Goal: Use online tool/utility: Utilize a website feature to perform a specific function

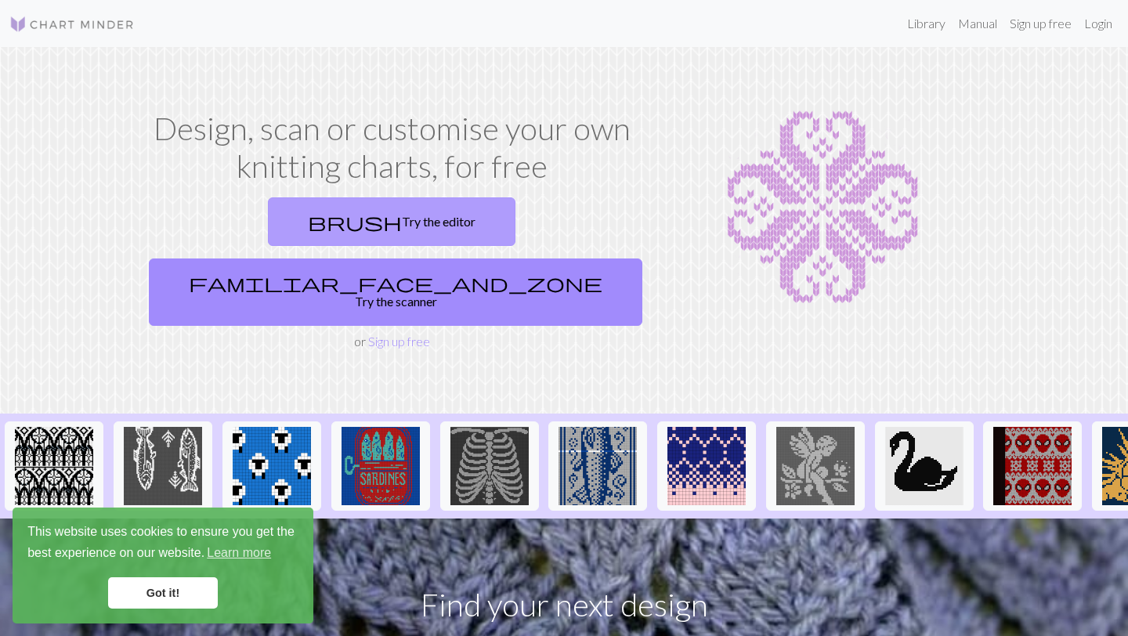
click at [268, 220] on link "brush Try the editor" at bounding box center [392, 221] width 248 height 49
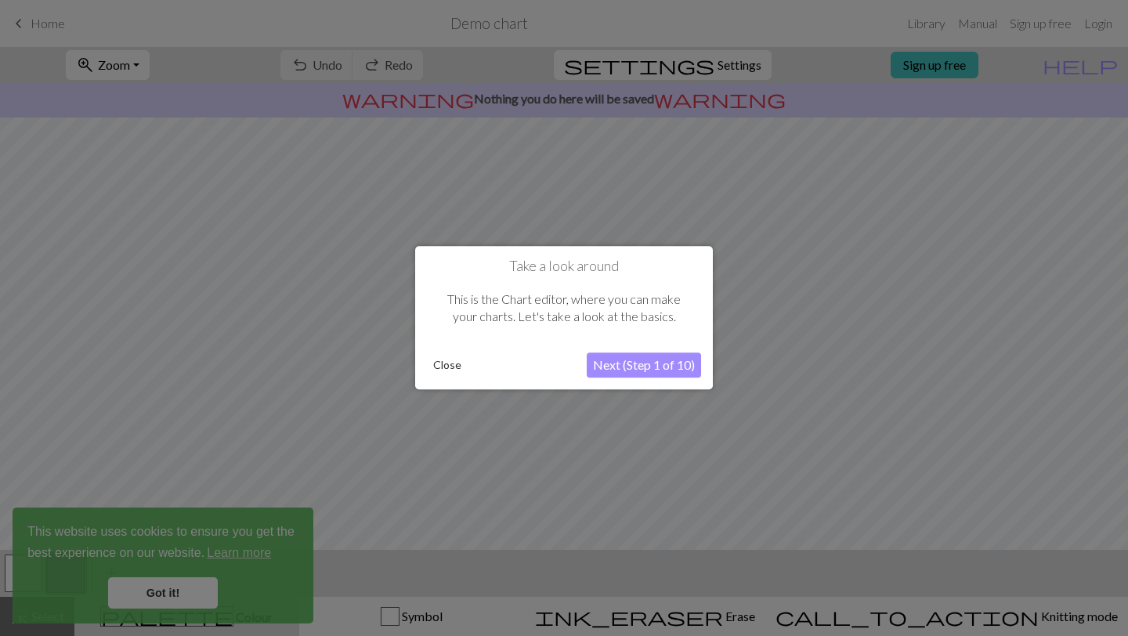
click at [615, 363] on button "Next (Step 1 of 10)" at bounding box center [644, 365] width 114 height 25
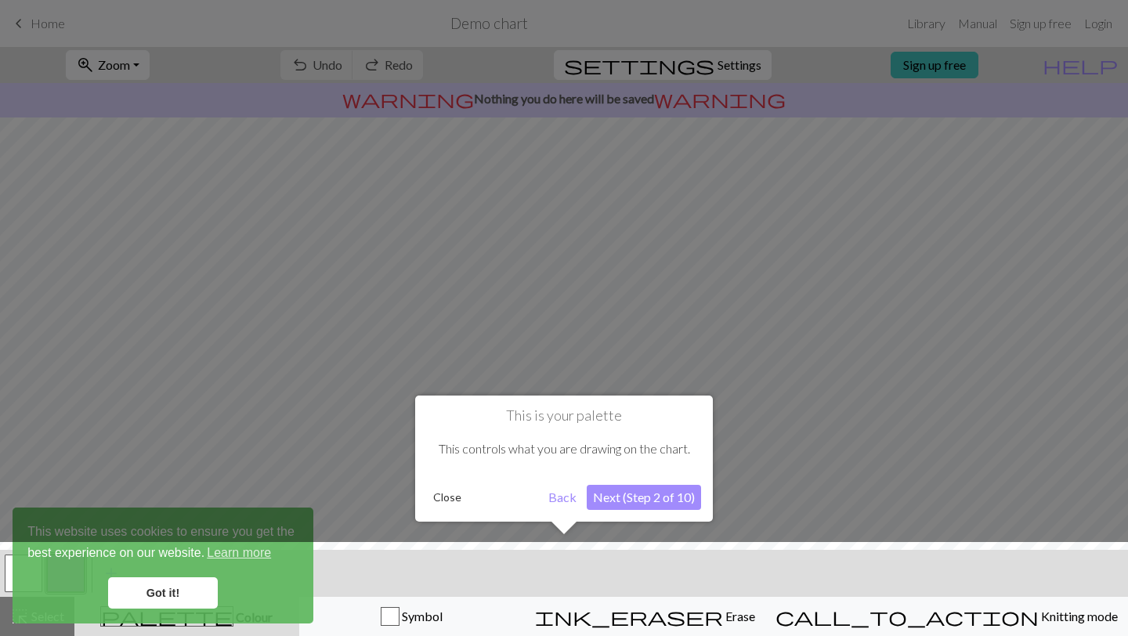
click at [647, 503] on button "Next (Step 2 of 10)" at bounding box center [644, 497] width 114 height 25
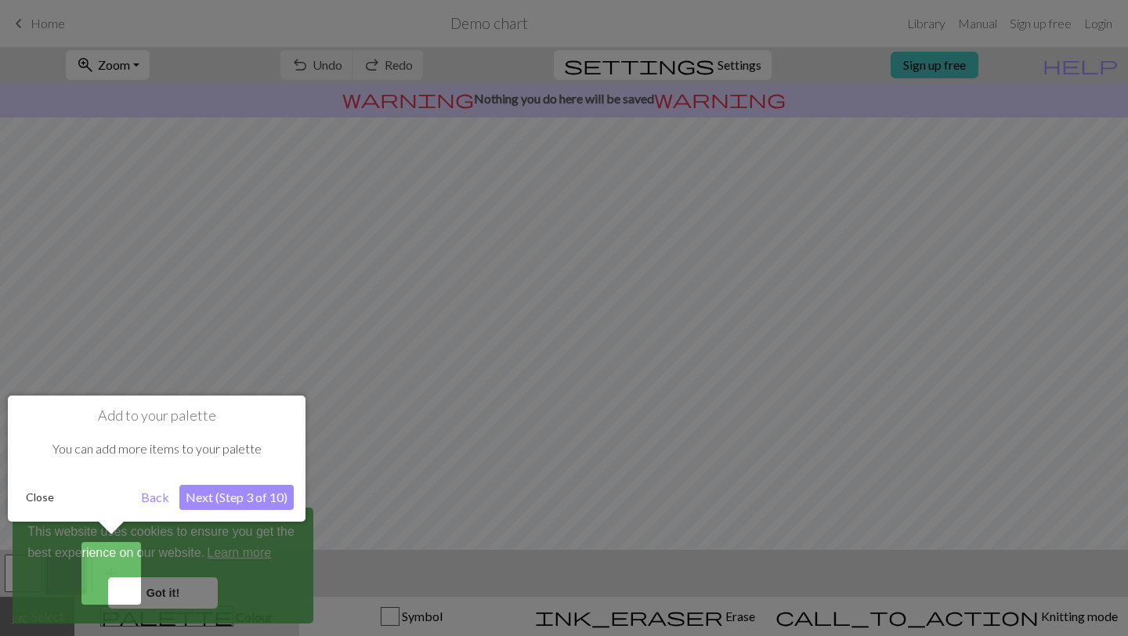
click at [39, 494] on button "Close" at bounding box center [40, 498] width 41 height 24
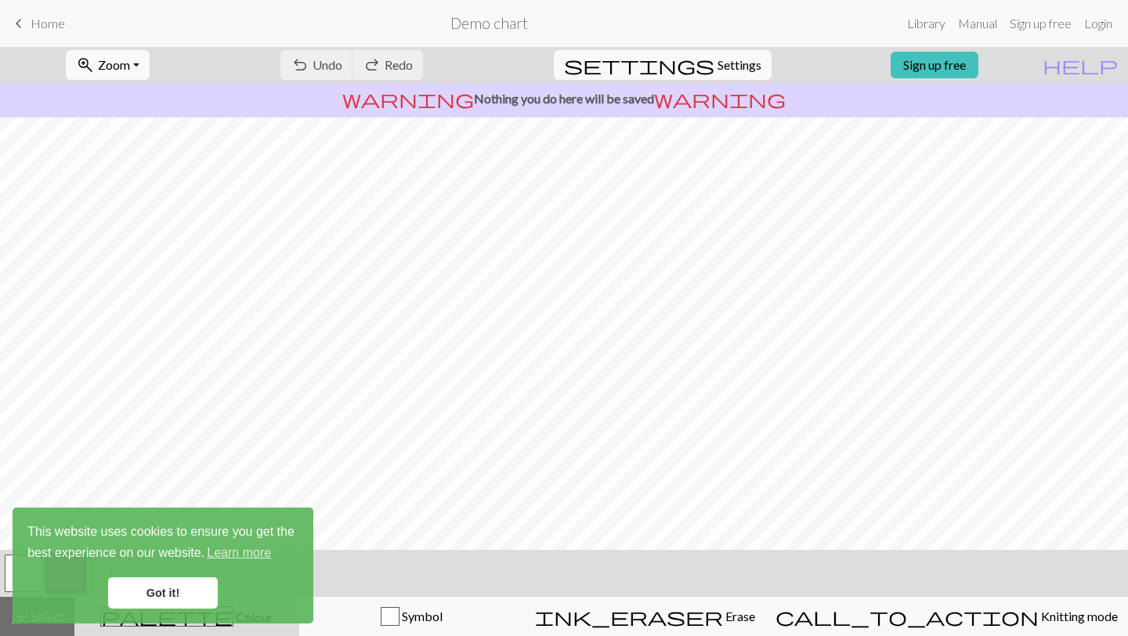
click at [190, 591] on link "Got it!" at bounding box center [163, 592] width 110 height 31
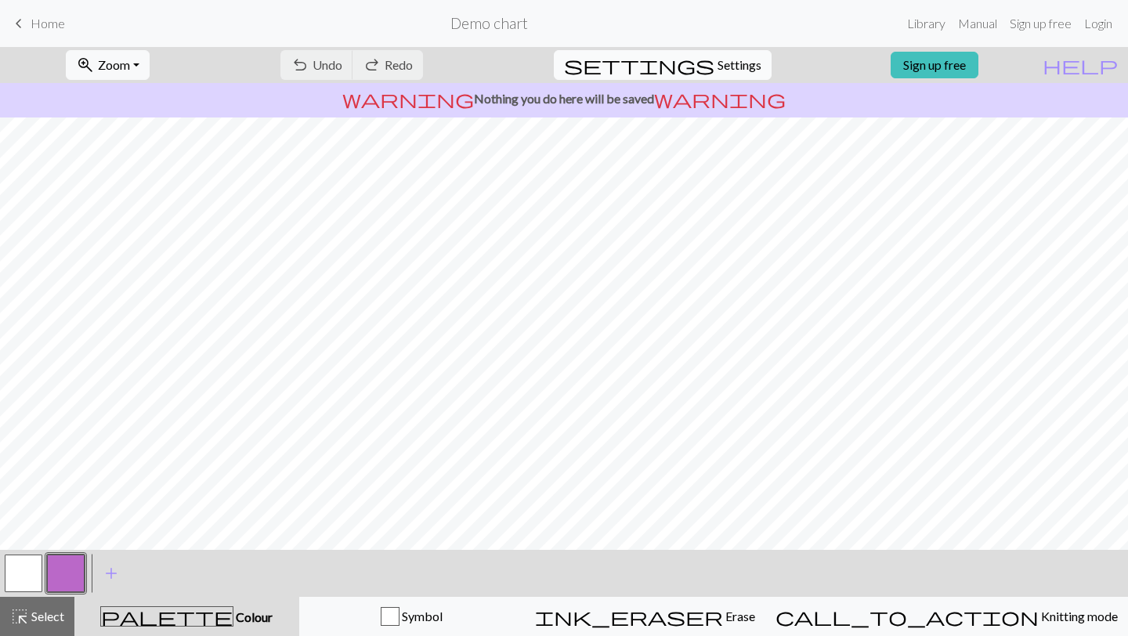
click at [697, 63] on span "settings" at bounding box center [639, 65] width 150 height 22
select select "aran"
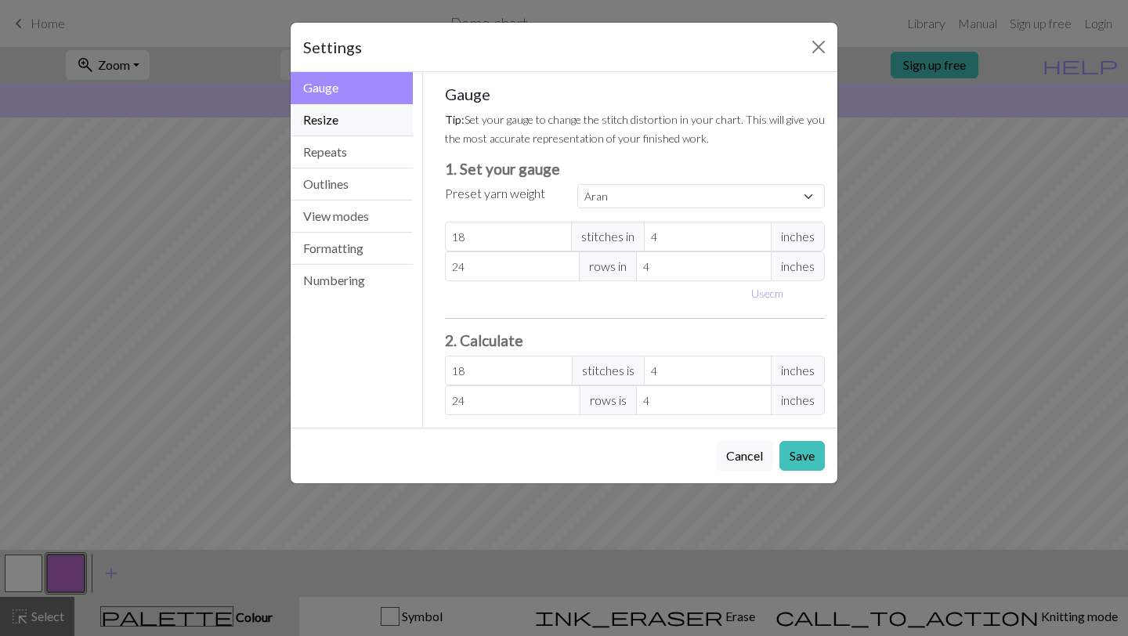
click at [359, 115] on button "Resize" at bounding box center [352, 120] width 122 height 32
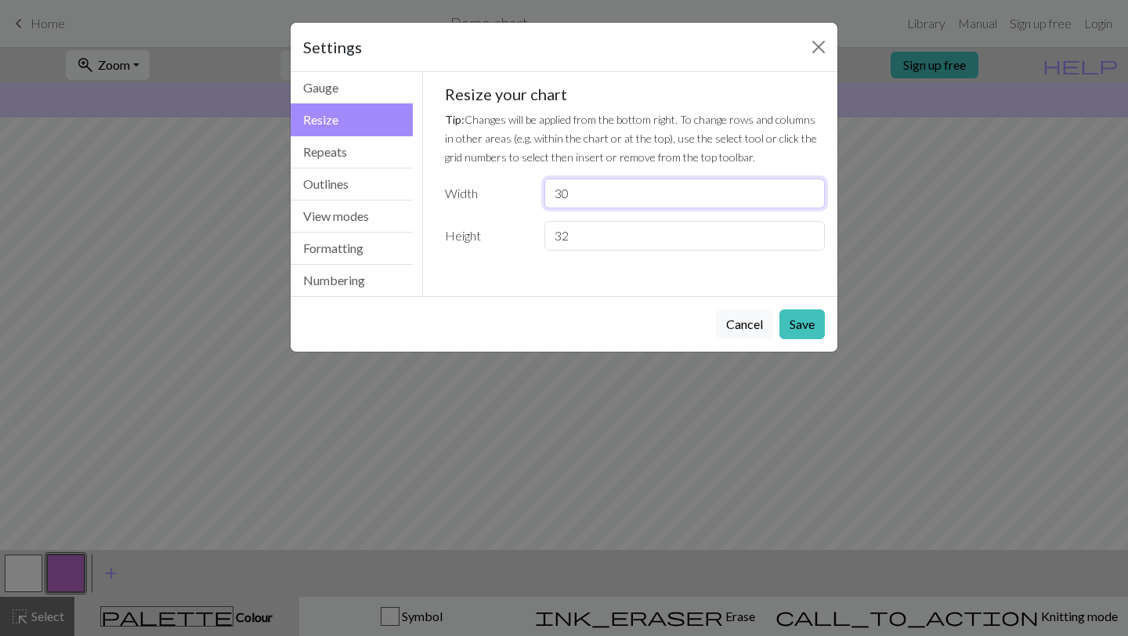
click at [577, 193] on input "30" at bounding box center [685, 194] width 280 height 30
type input "3"
type input "8"
type input "100"
drag, startPoint x: 572, startPoint y: 238, endPoint x: 549, endPoint y: 238, distance: 22.7
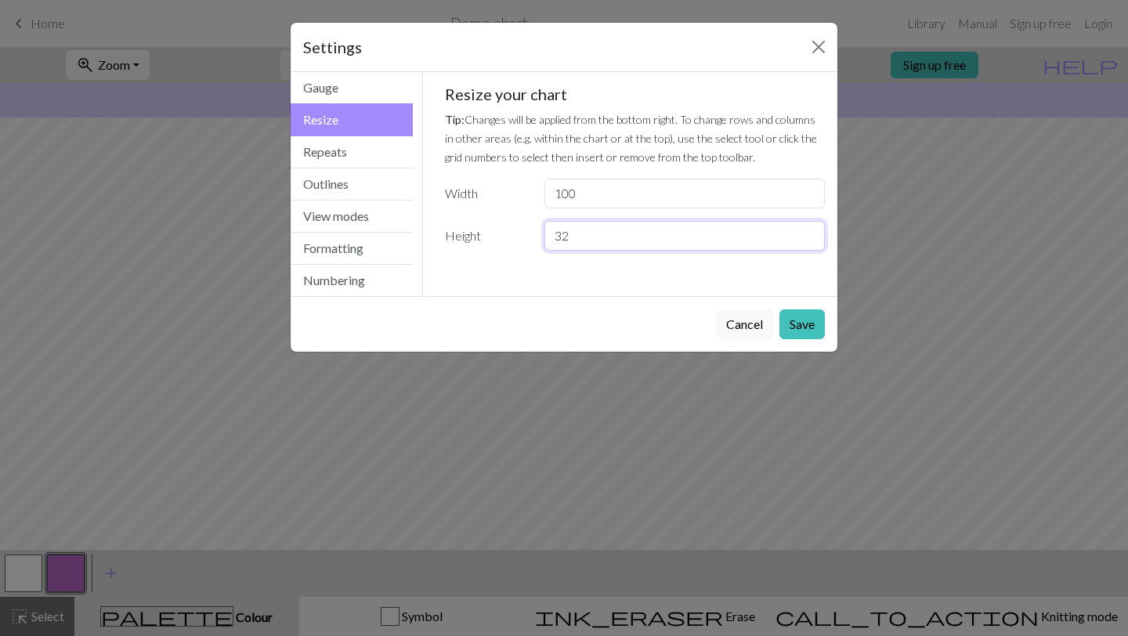
click at [549, 238] on input "32" at bounding box center [685, 236] width 280 height 30
type input "200"
click at [795, 326] on button "Save" at bounding box center [802, 324] width 45 height 30
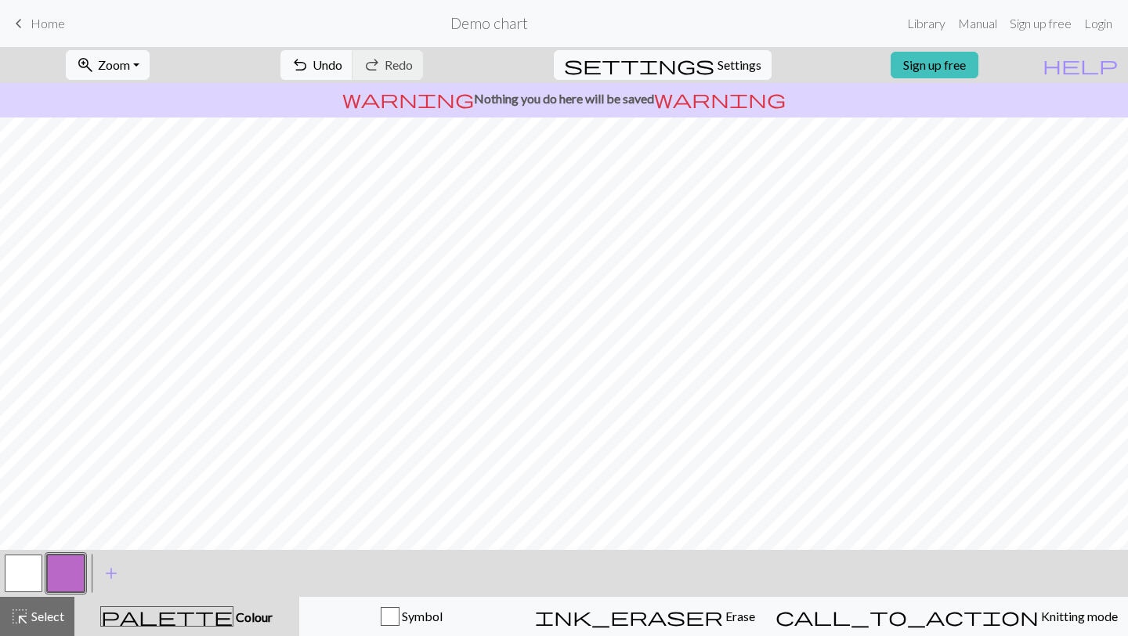
click at [16, 572] on button "button" at bounding box center [24, 574] width 38 height 38
click at [108, 573] on span "add" at bounding box center [111, 574] width 19 height 22
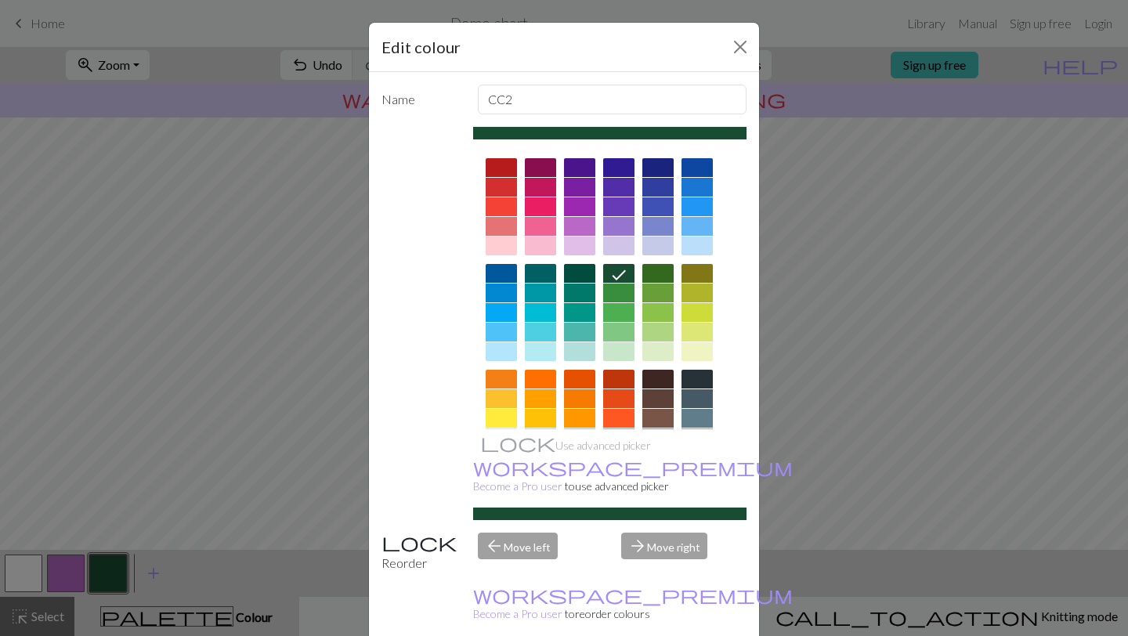
click at [662, 272] on div at bounding box center [657, 273] width 31 height 19
click at [744, 38] on button "Close" at bounding box center [740, 46] width 25 height 25
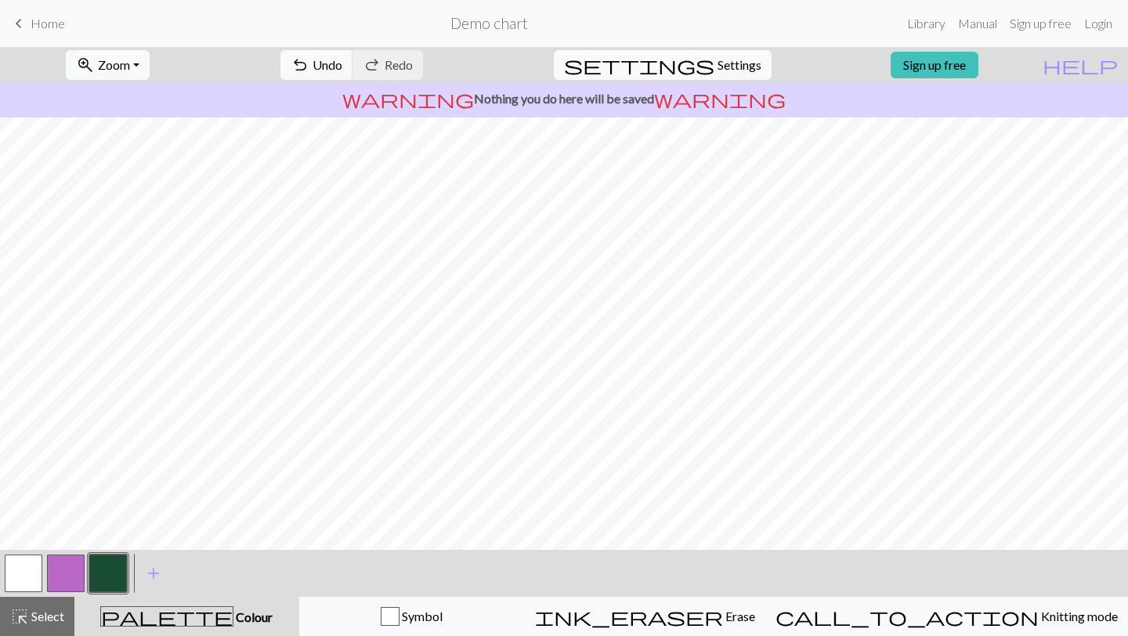
click at [112, 584] on button "button" at bounding box center [108, 574] width 38 height 38
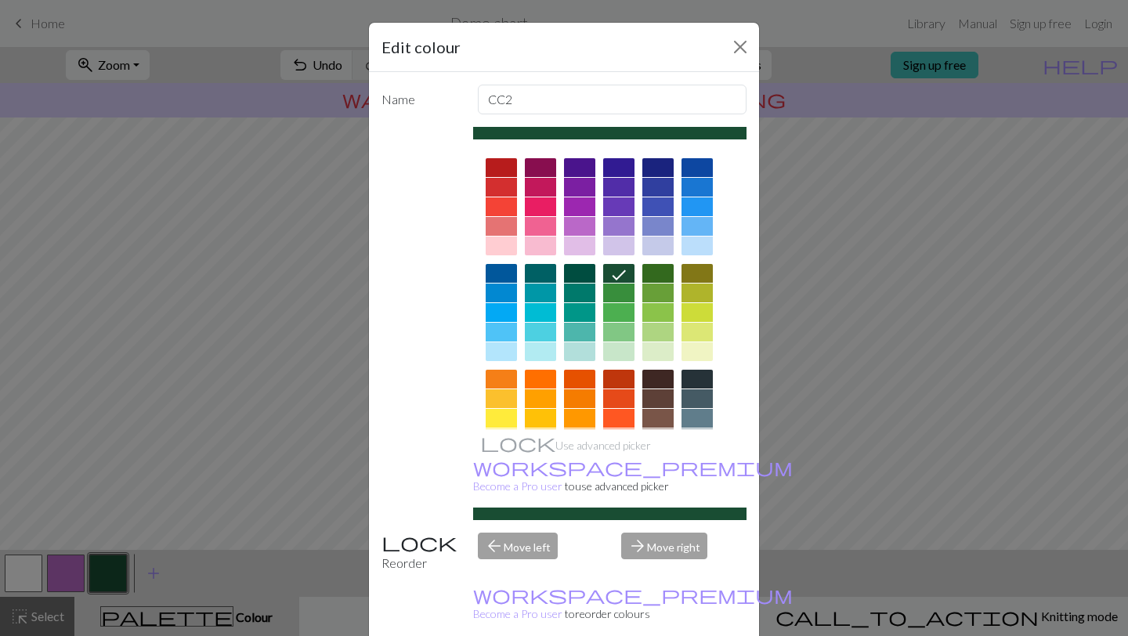
scroll to position [39, 0]
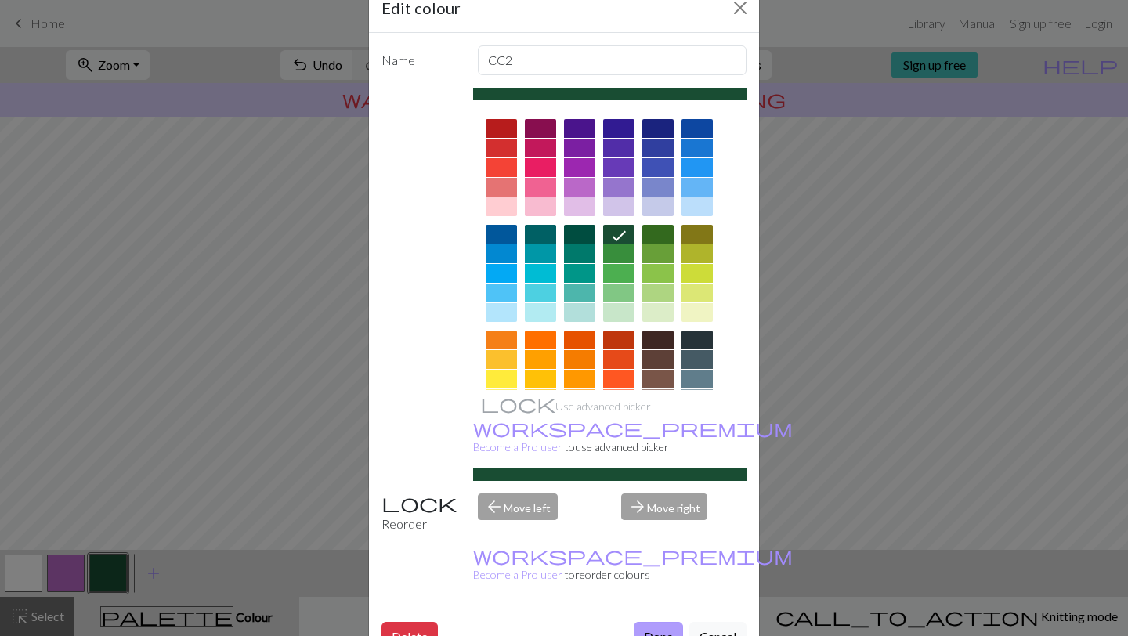
click at [654, 622] on button "Done" at bounding box center [658, 637] width 49 height 30
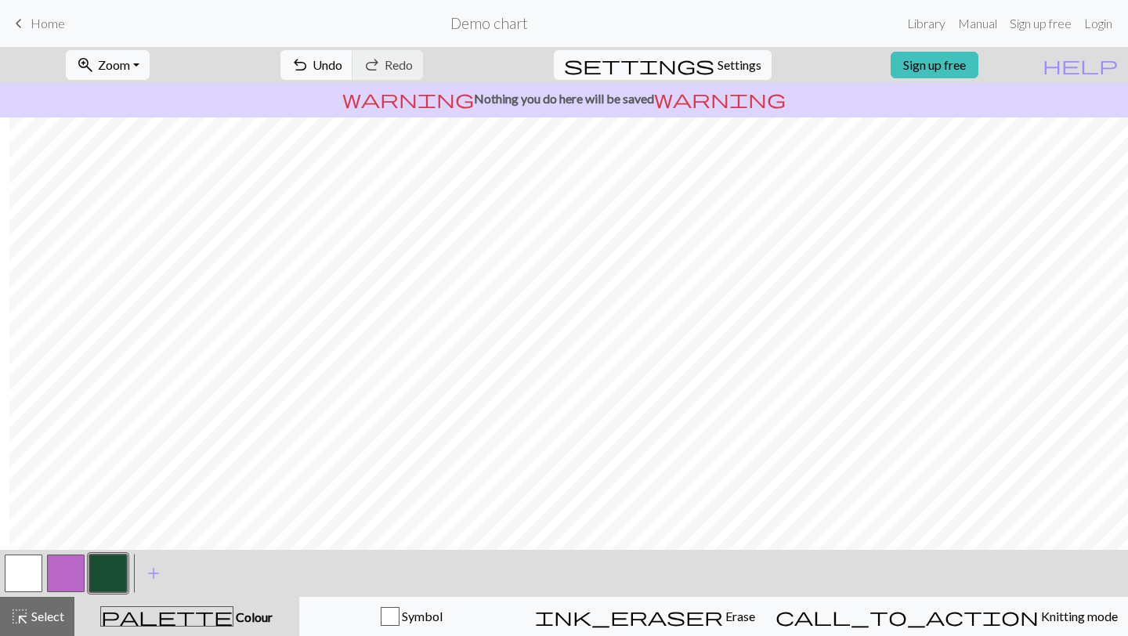
scroll to position [0, 1042]
click at [23, 574] on button "button" at bounding box center [24, 574] width 38 height 38
click at [124, 574] on button "button" at bounding box center [108, 574] width 38 height 38
click at [24, 568] on button "button" at bounding box center [24, 574] width 38 height 38
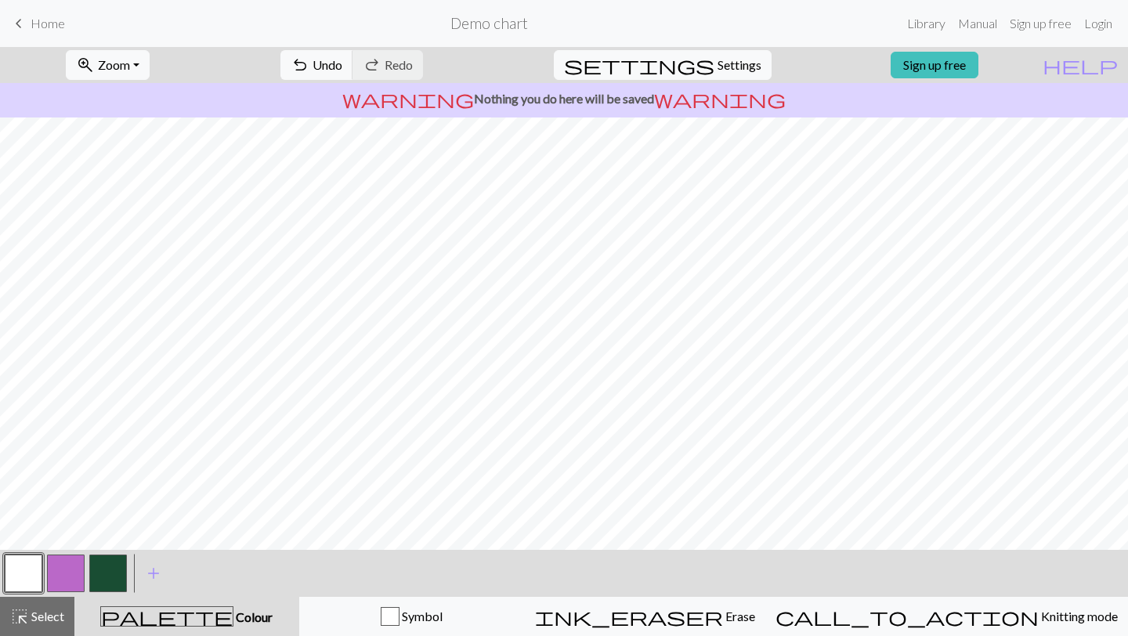
click at [114, 582] on button "button" at bounding box center [108, 574] width 38 height 38
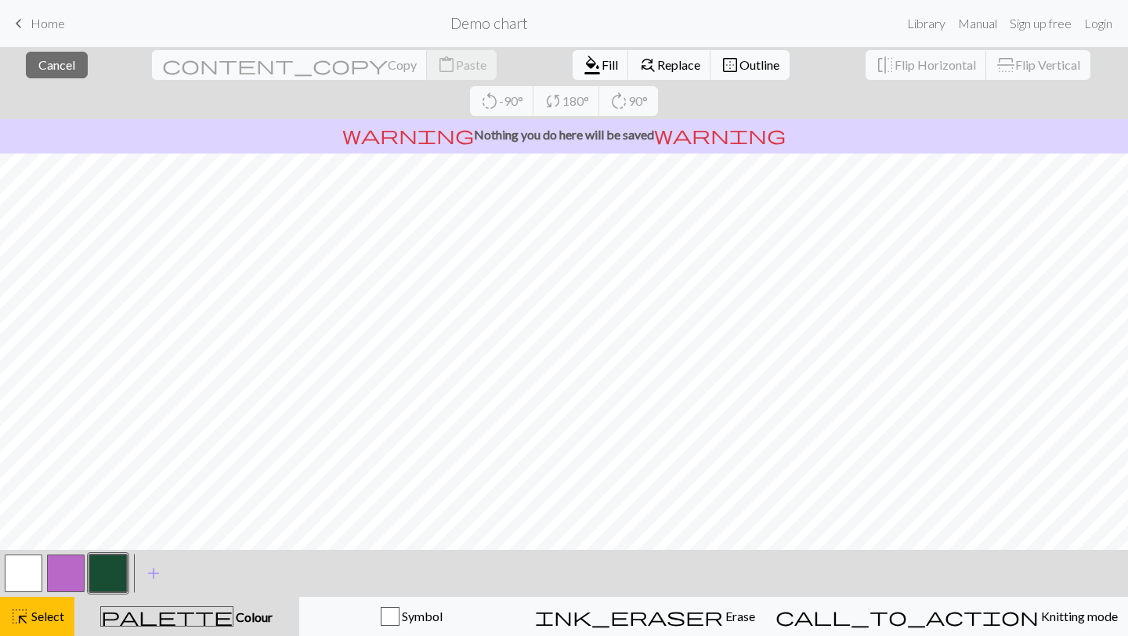
click at [106, 576] on button "button" at bounding box center [108, 574] width 38 height 38
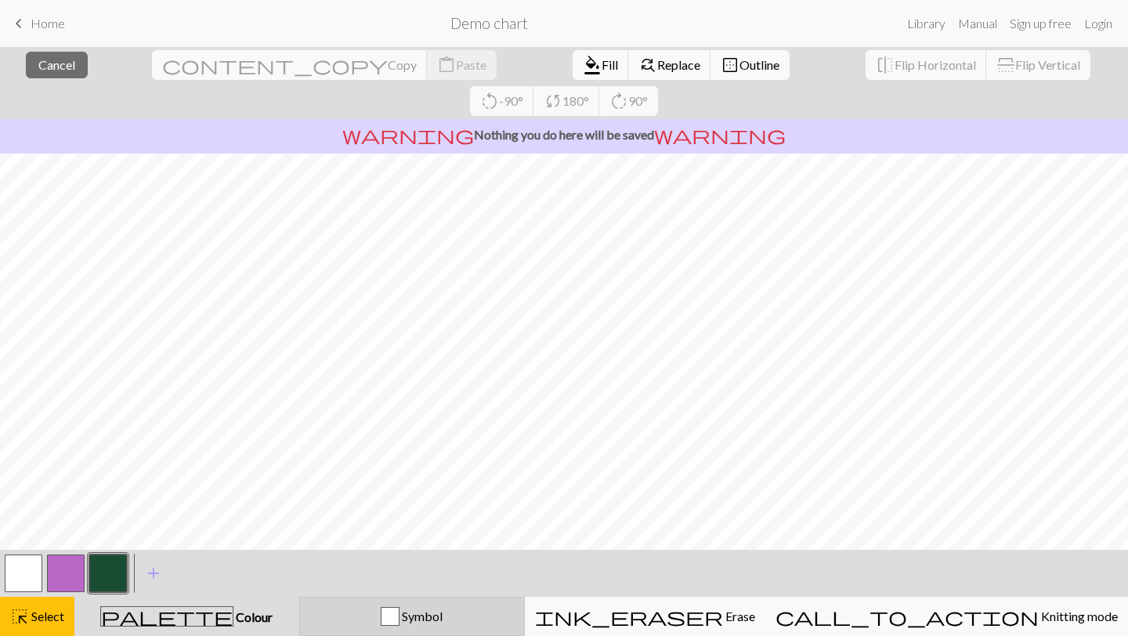
click at [443, 617] on span "Symbol" at bounding box center [421, 616] width 43 height 15
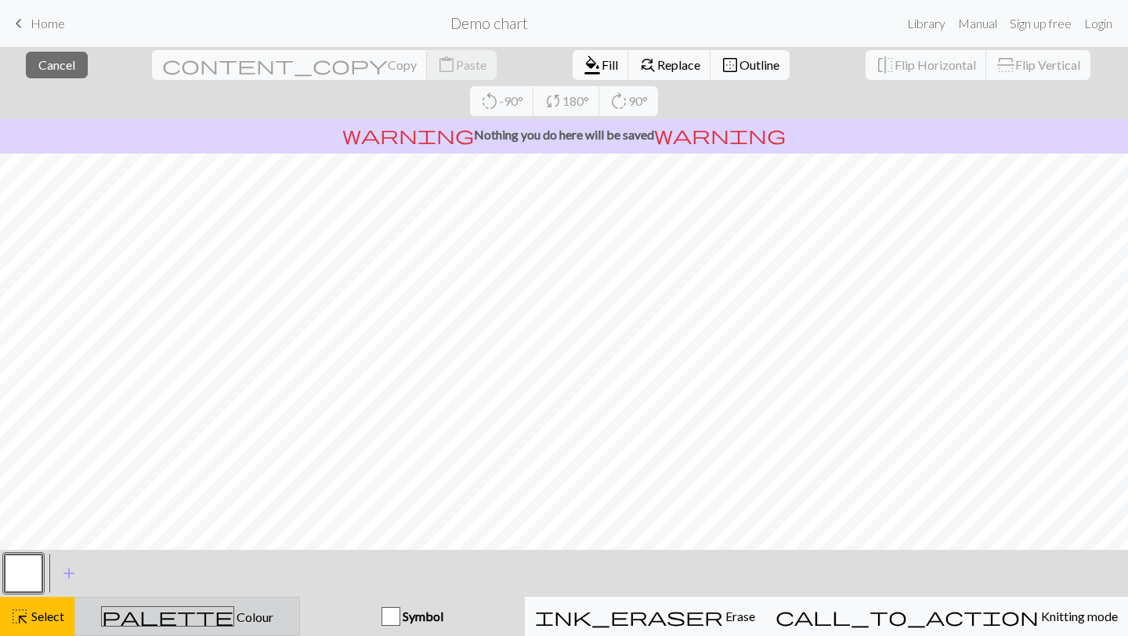
click at [234, 614] on span "Colour" at bounding box center [253, 617] width 39 height 15
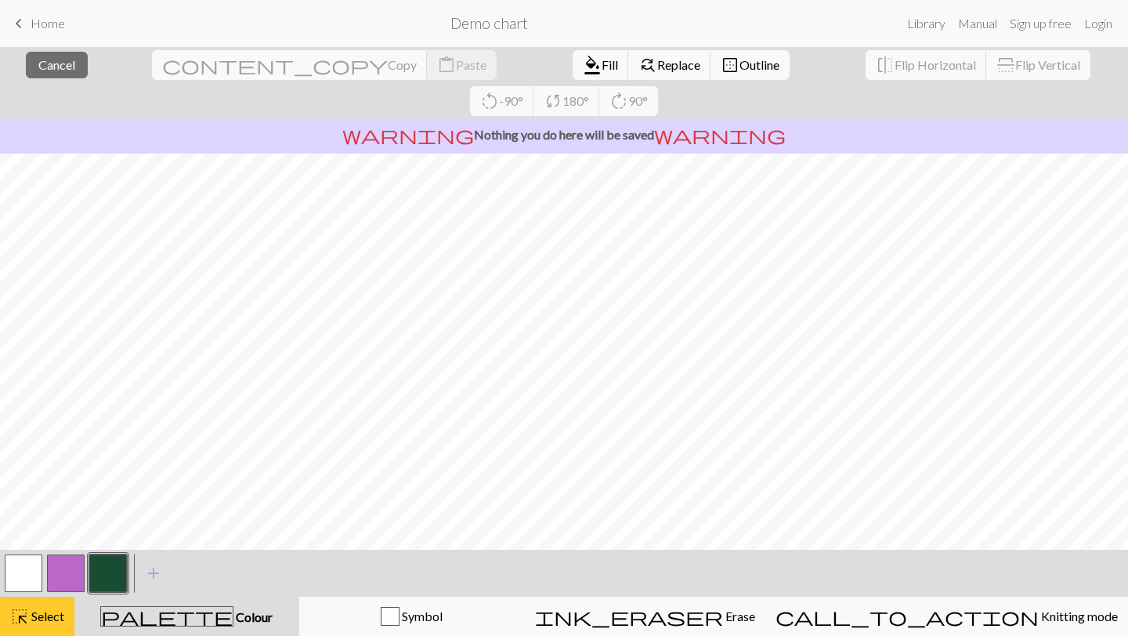
click at [63, 616] on span "Select" at bounding box center [46, 616] width 35 height 15
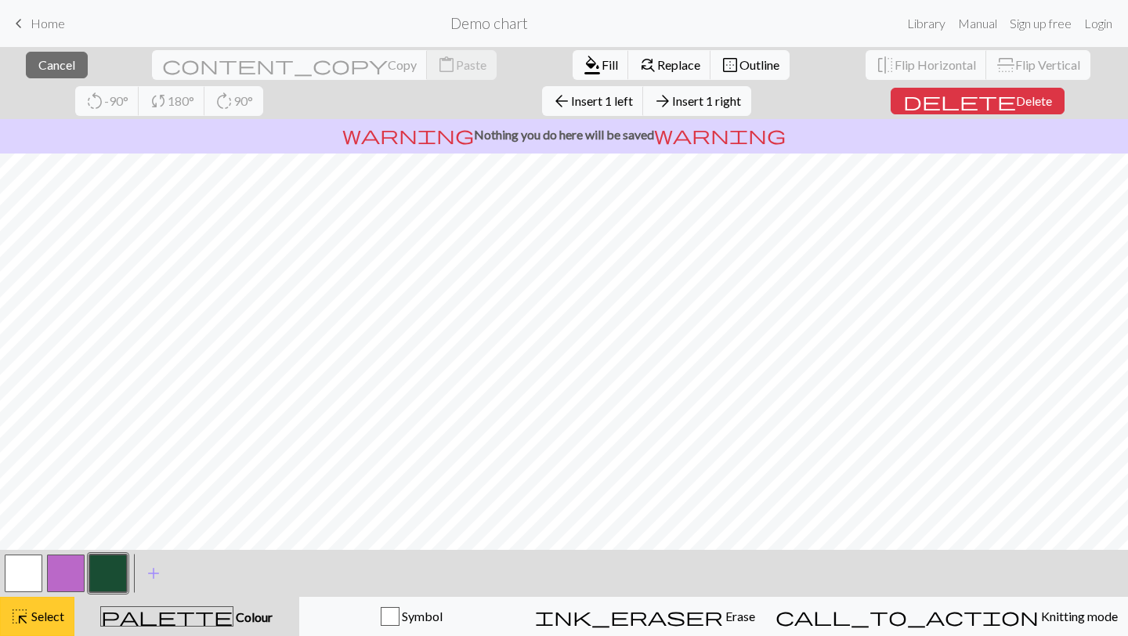
click at [40, 608] on div "highlight_alt Select Select" at bounding box center [37, 616] width 54 height 19
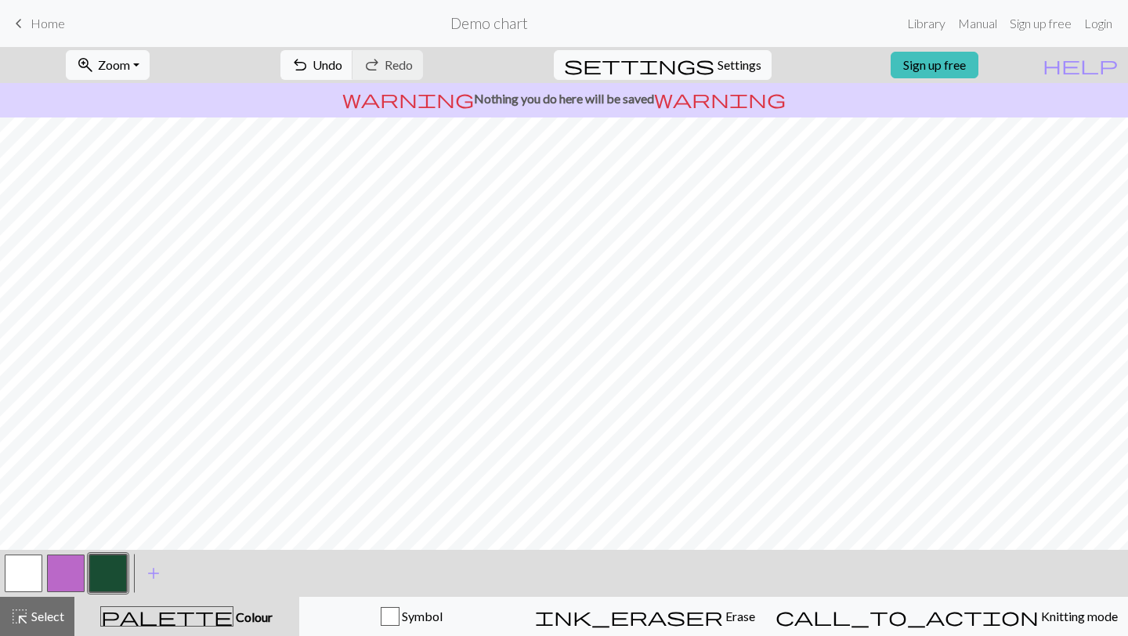
click at [16, 574] on button "button" at bounding box center [24, 574] width 38 height 38
click at [113, 577] on button "button" at bounding box center [108, 574] width 38 height 38
click at [33, 576] on button "button" at bounding box center [24, 574] width 38 height 38
click at [111, 568] on button "button" at bounding box center [108, 574] width 38 height 38
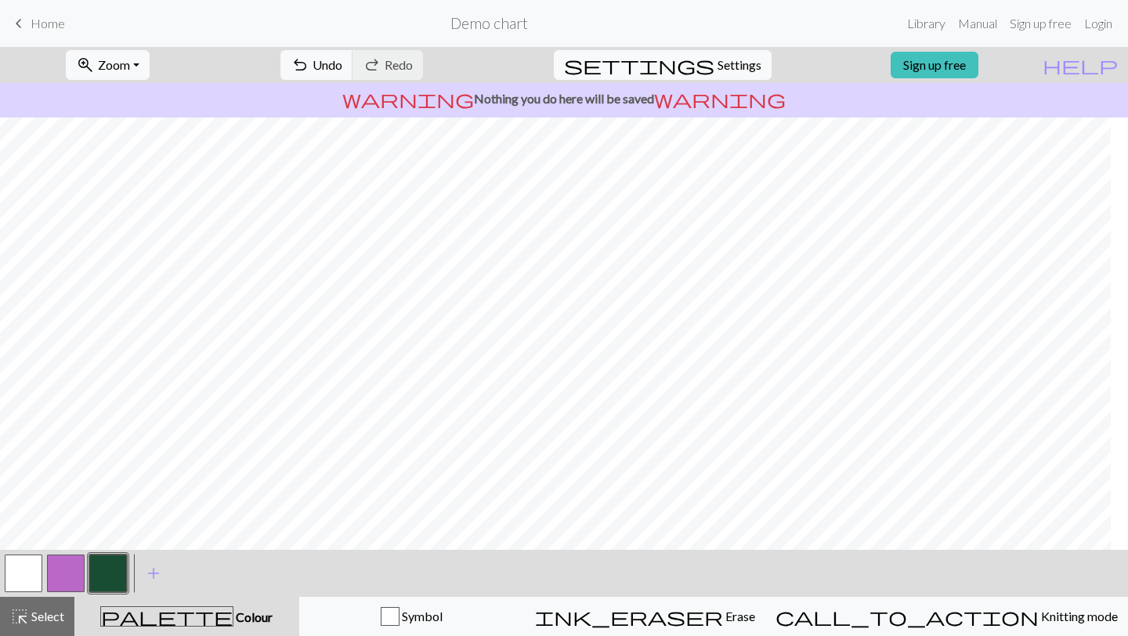
scroll to position [2772, 120]
click at [8, 574] on button "button" at bounding box center [24, 574] width 38 height 38
click at [118, 570] on button "button" at bounding box center [108, 574] width 38 height 38
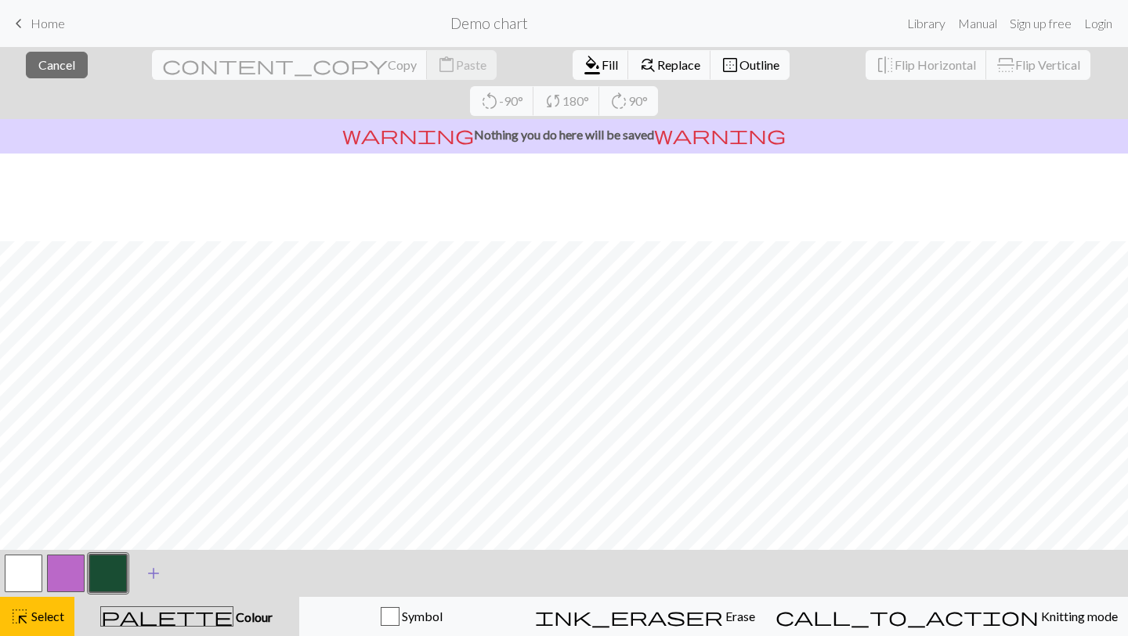
scroll to position [1408, 0]
click at [106, 593] on div at bounding box center [108, 573] width 42 height 42
click at [36, 626] on button "highlight_alt Select Select" at bounding box center [37, 616] width 74 height 39
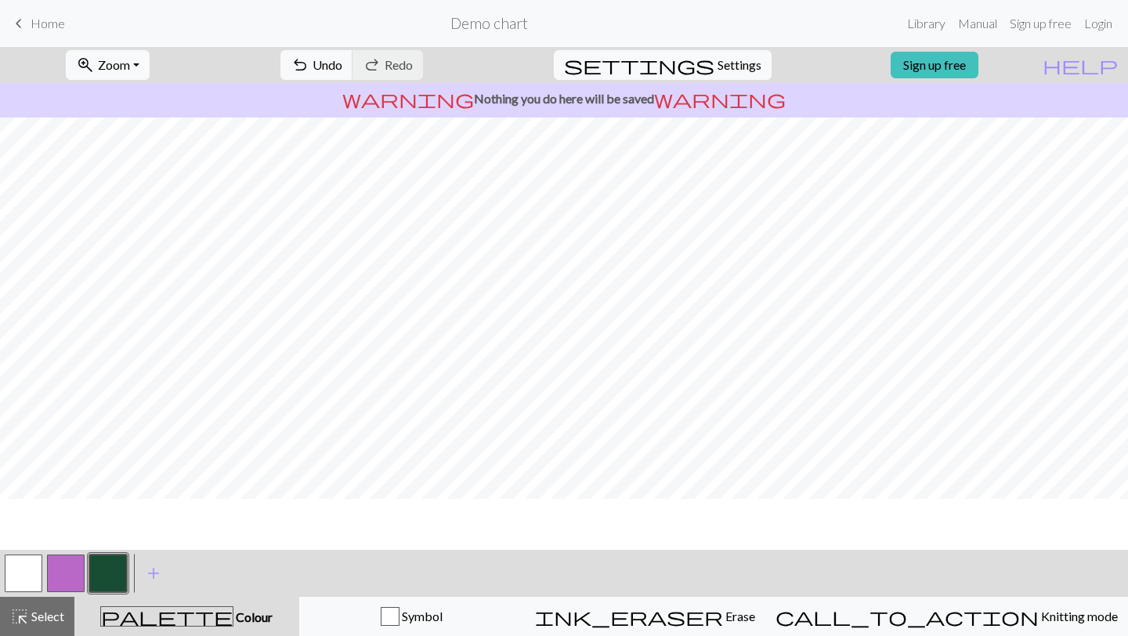
scroll to position [0, 0]
click at [27, 591] on button "button" at bounding box center [24, 574] width 38 height 38
click at [120, 577] on button "button" at bounding box center [108, 574] width 38 height 38
click at [158, 574] on span "add" at bounding box center [153, 574] width 19 height 22
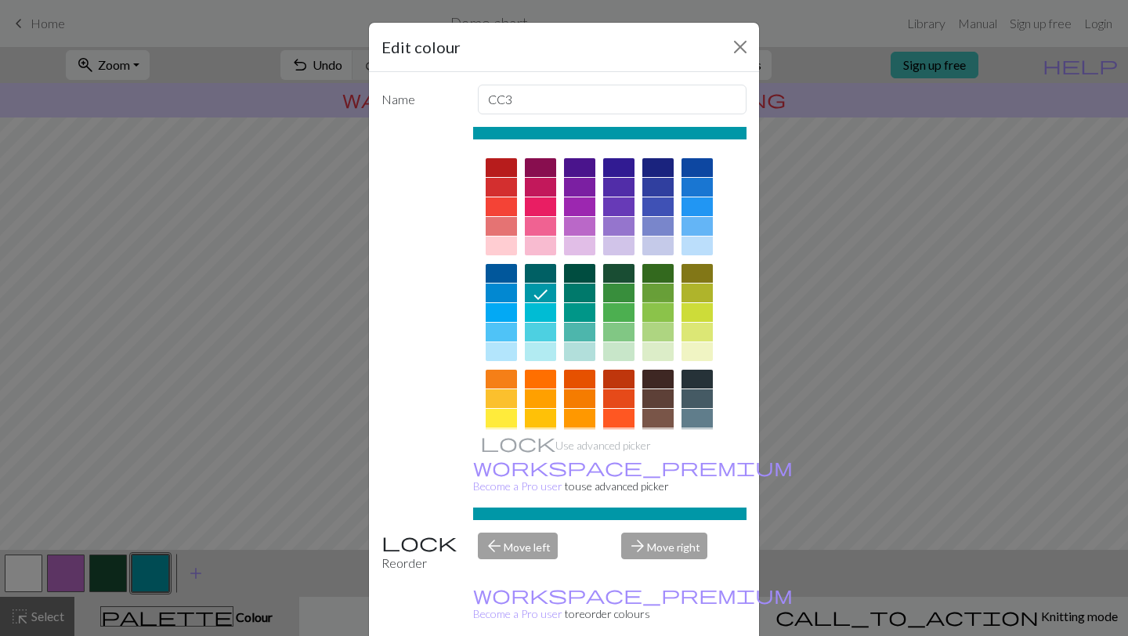
click at [658, 311] on div at bounding box center [657, 312] width 31 height 19
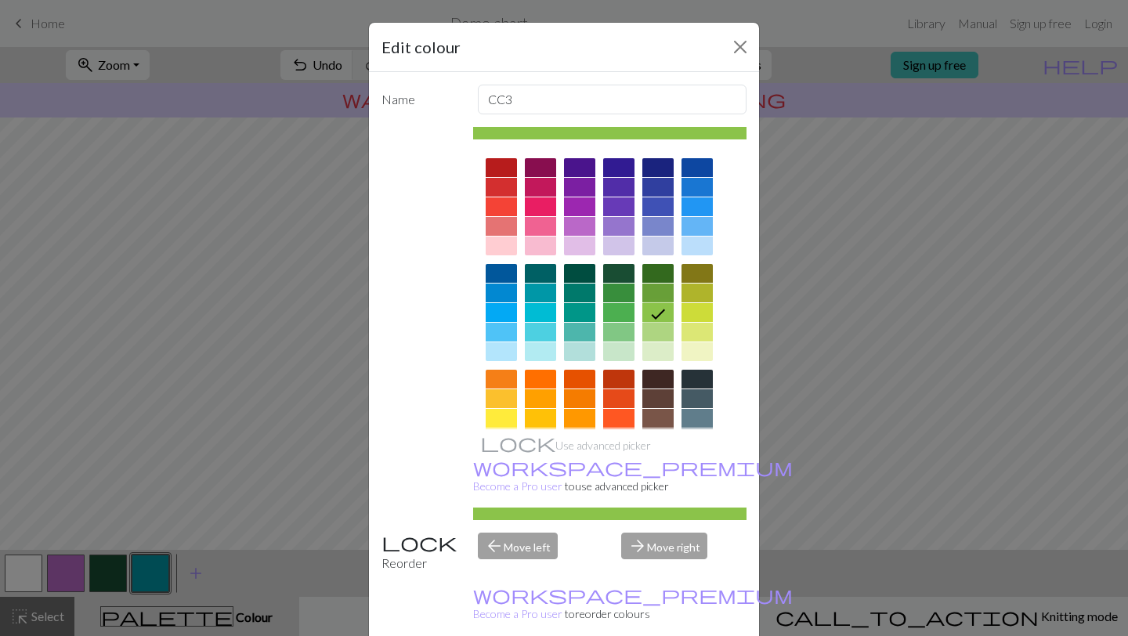
click at [662, 328] on div at bounding box center [657, 332] width 31 height 19
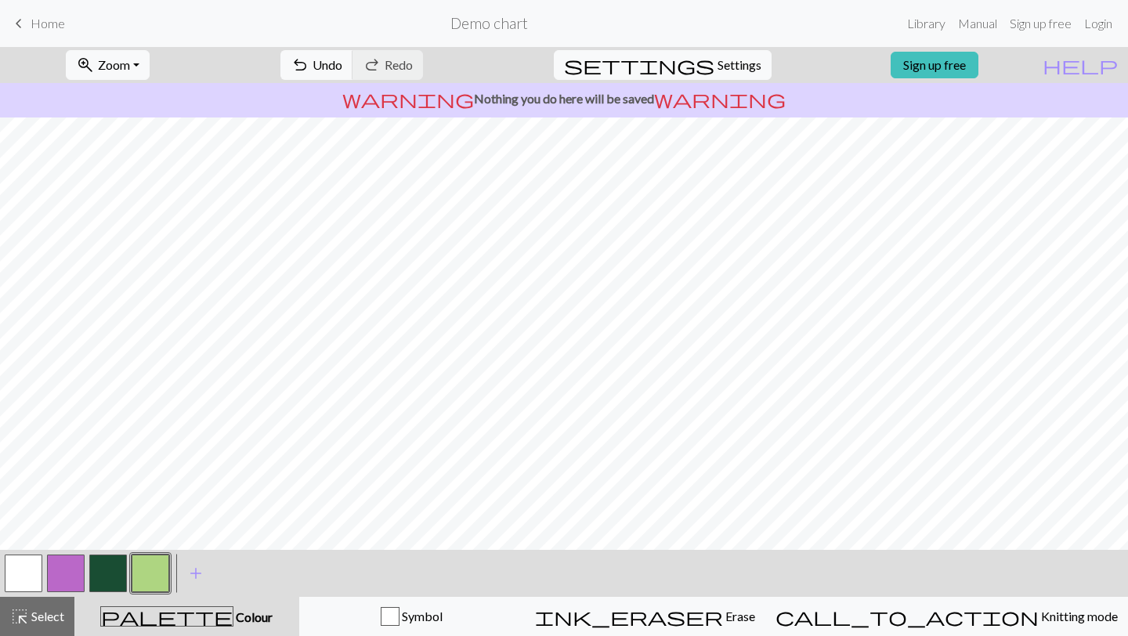
click at [112, 574] on button "button" at bounding box center [108, 574] width 38 height 38
click at [153, 578] on button "button" at bounding box center [151, 574] width 38 height 38
click at [161, 560] on button "button" at bounding box center [151, 574] width 38 height 38
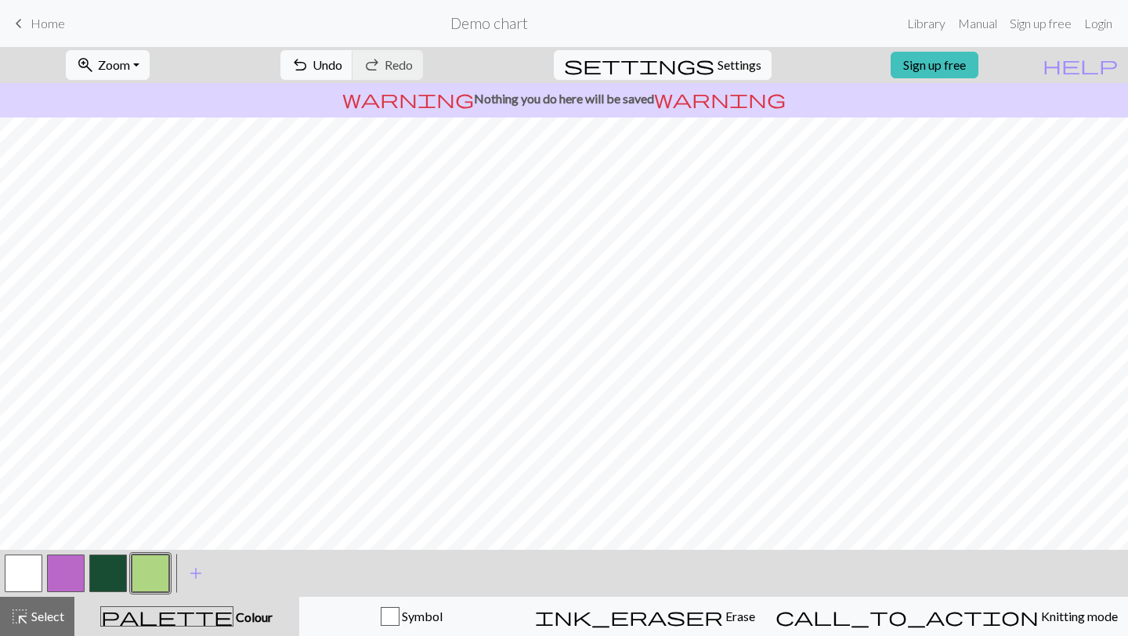
click at [20, 570] on button "button" at bounding box center [24, 574] width 38 height 38
click at [148, 570] on button "button" at bounding box center [151, 574] width 38 height 38
click at [13, 584] on button "button" at bounding box center [24, 574] width 38 height 38
click at [153, 580] on button "button" at bounding box center [151, 574] width 38 height 38
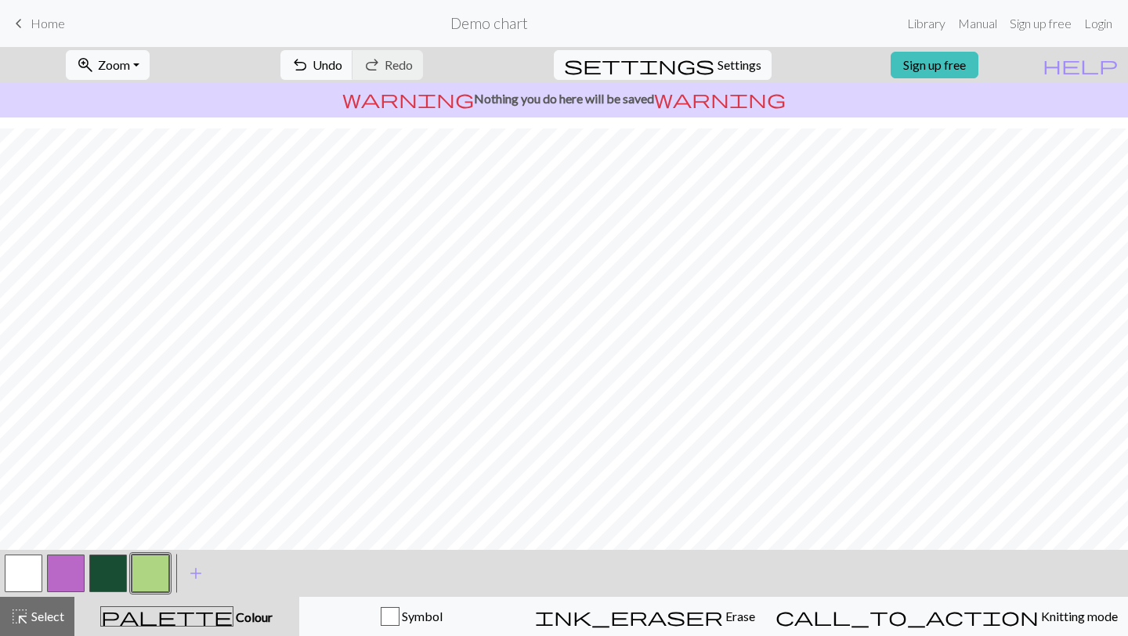
scroll to position [674, 0]
click at [132, 570] on button "button" at bounding box center [151, 574] width 38 height 38
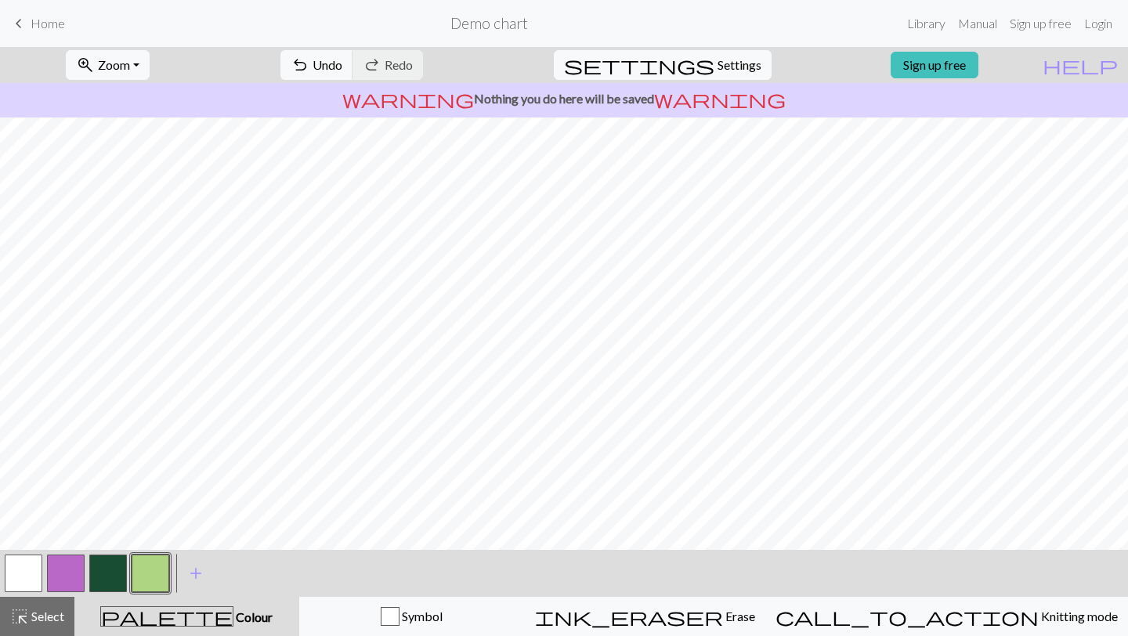
click at [81, 552] on div "zoom_in Zoom Zoom Fit all Fit width Fit height 50% 100% 150% 200% undo Undo Und…" at bounding box center [564, 341] width 1128 height 589
click at [24, 570] on button "button" at bounding box center [24, 574] width 38 height 38
click at [100, 568] on button "button" at bounding box center [108, 574] width 38 height 38
click at [149, 570] on button "button" at bounding box center [151, 574] width 38 height 38
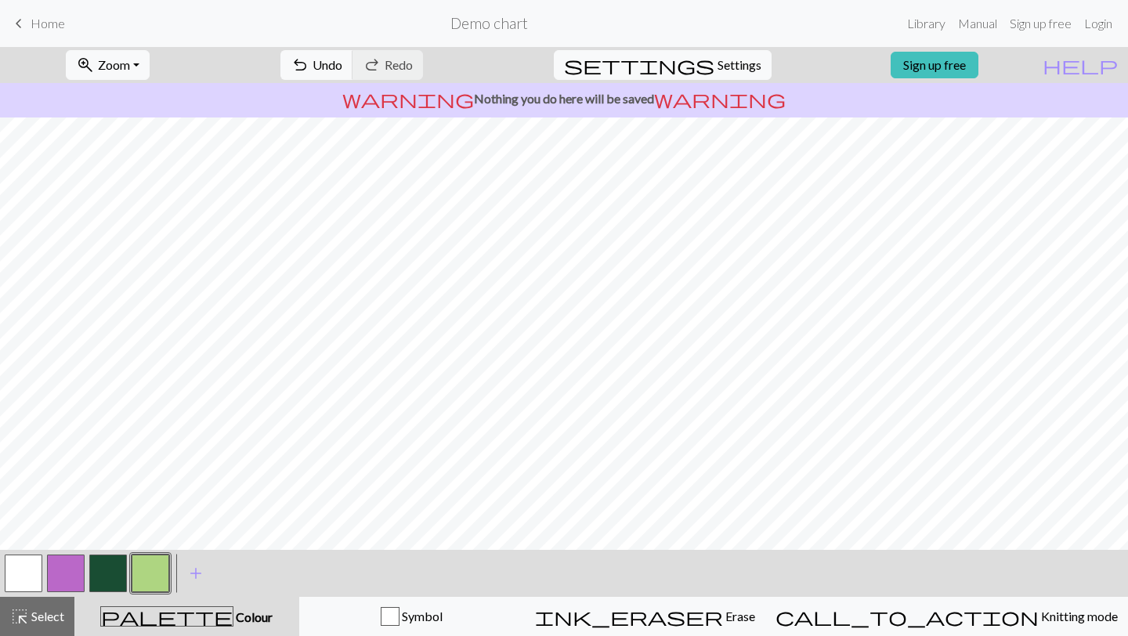
click at [34, 574] on button "button" at bounding box center [24, 574] width 38 height 38
click at [153, 568] on button "button" at bounding box center [151, 574] width 38 height 38
click at [112, 586] on button "button" at bounding box center [108, 574] width 38 height 38
click at [128, 569] on div at bounding box center [108, 573] width 42 height 42
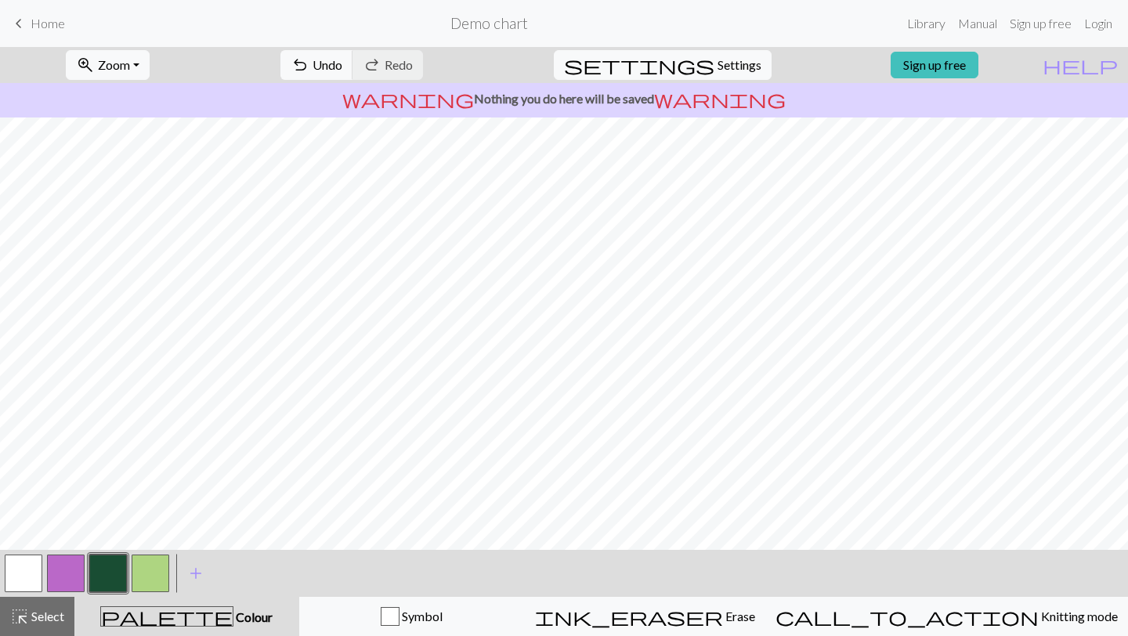
click at [155, 573] on button "button" at bounding box center [151, 574] width 38 height 38
click at [16, 574] on button "button" at bounding box center [24, 574] width 38 height 38
click at [137, 574] on button "button" at bounding box center [151, 574] width 38 height 38
click at [105, 577] on button "button" at bounding box center [108, 574] width 38 height 38
click at [156, 576] on button "button" at bounding box center [151, 574] width 38 height 38
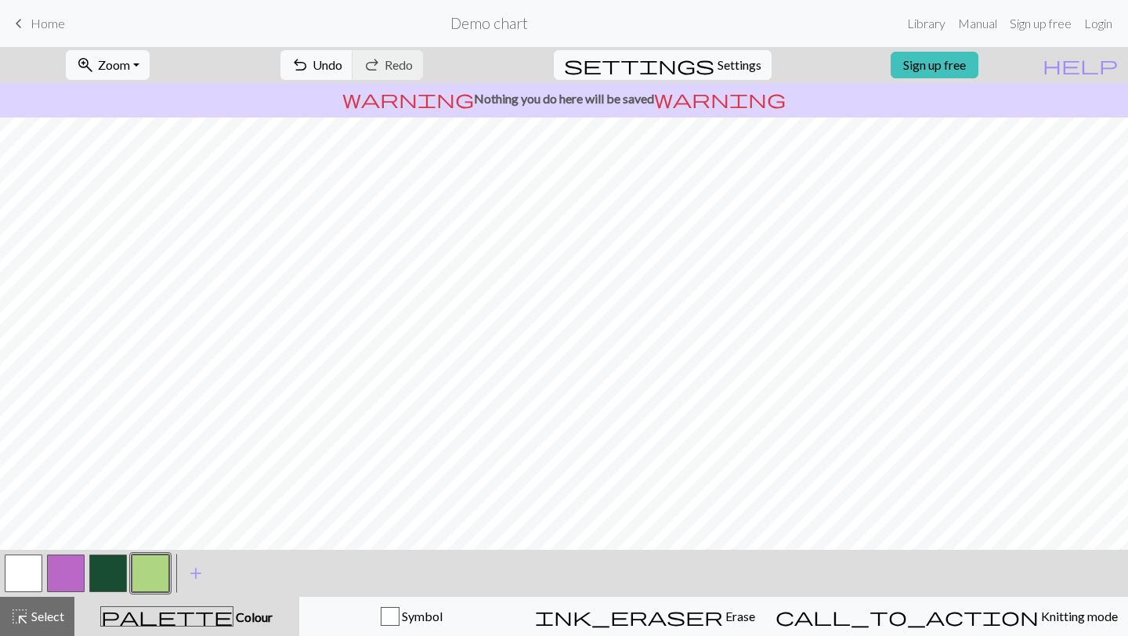
scroll to position [378, 1022]
click at [112, 565] on button "button" at bounding box center [108, 574] width 38 height 38
click at [27, 570] on button "button" at bounding box center [24, 574] width 38 height 38
click at [149, 575] on button "button" at bounding box center [151, 574] width 38 height 38
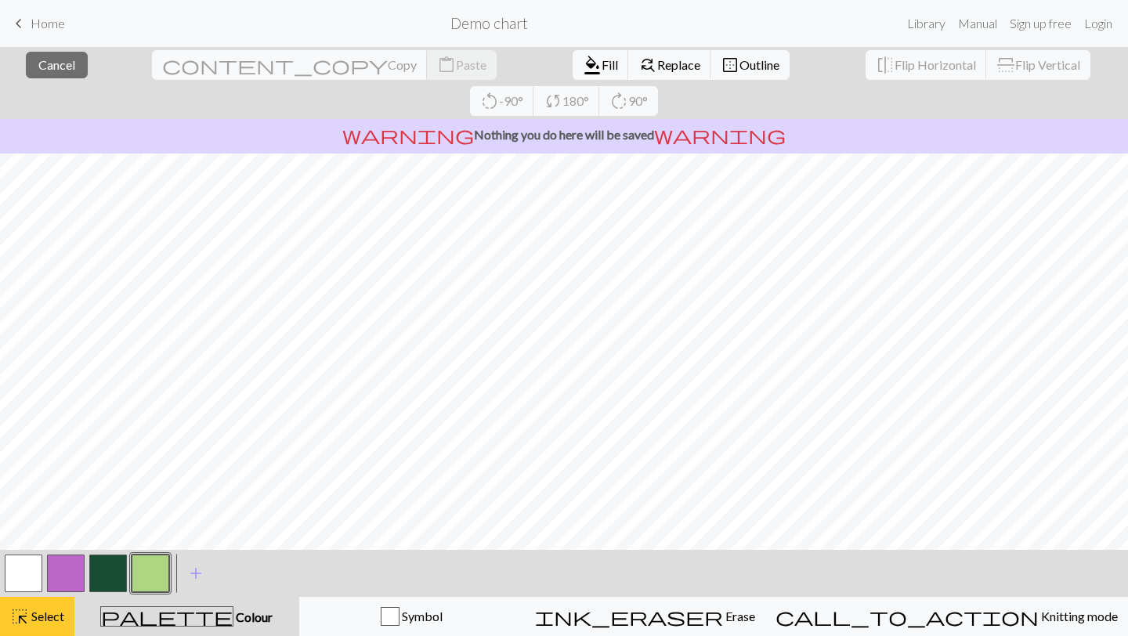
click at [48, 601] on button "highlight_alt Select Select" at bounding box center [37, 616] width 74 height 39
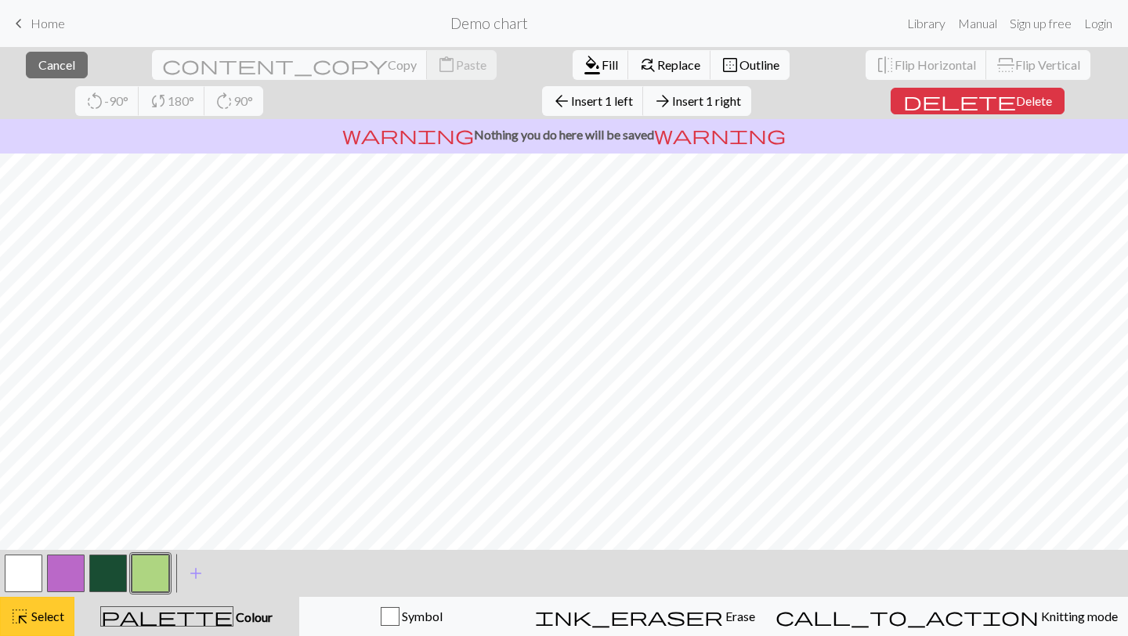
click at [5, 615] on button "highlight_alt Select Select" at bounding box center [37, 616] width 74 height 39
click at [57, 618] on span "Select" at bounding box center [46, 616] width 35 height 15
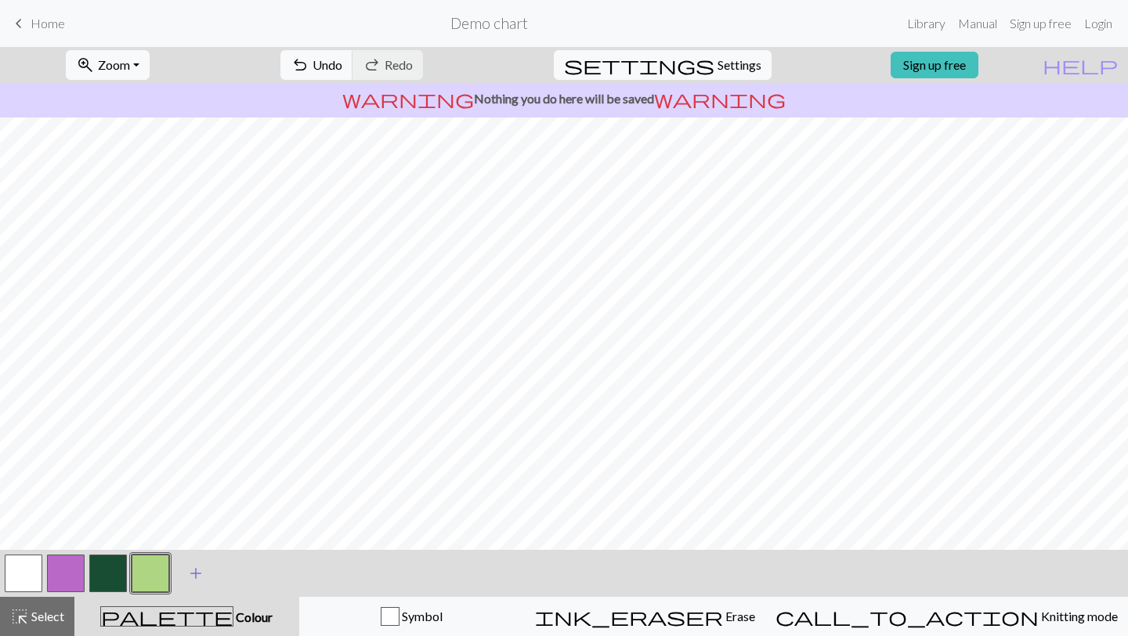
scroll to position [755, 1022]
click at [36, 574] on button "button" at bounding box center [24, 574] width 38 height 38
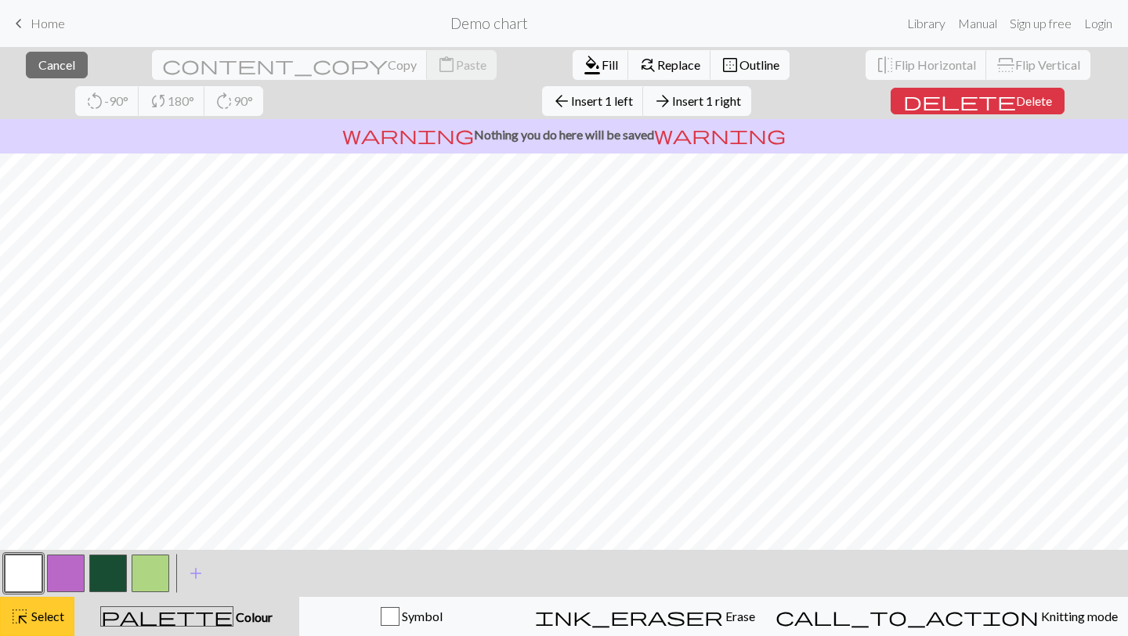
click at [27, 617] on span "highlight_alt" at bounding box center [19, 617] width 19 height 22
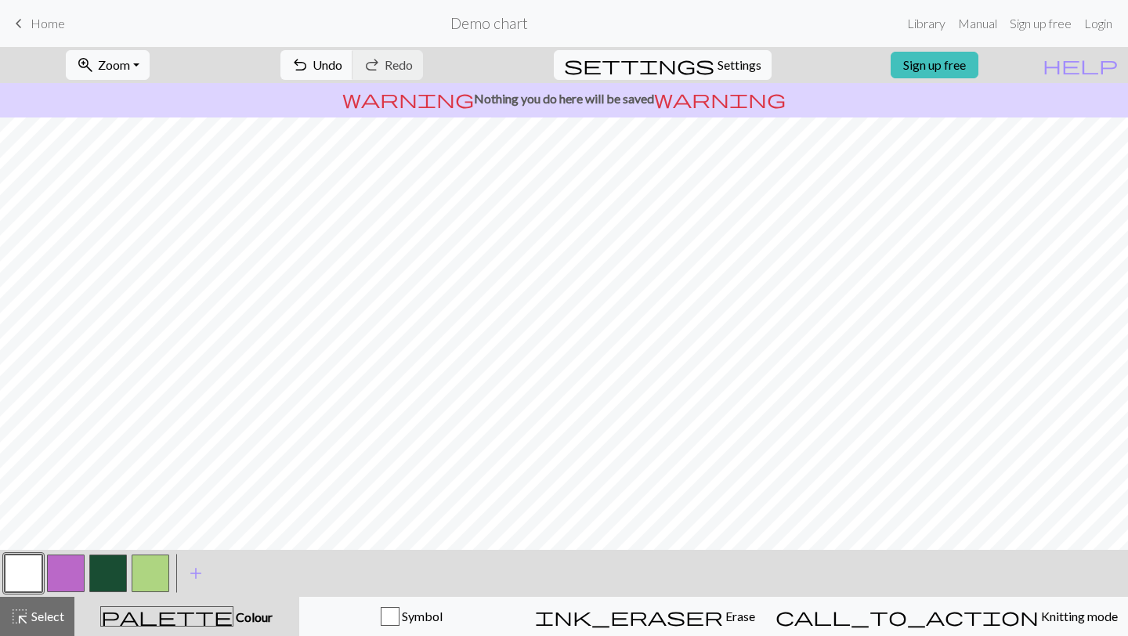
click at [148, 569] on button "button" at bounding box center [151, 574] width 38 height 38
click at [26, 567] on button "button" at bounding box center [24, 574] width 38 height 38
click at [153, 567] on button "button" at bounding box center [151, 574] width 38 height 38
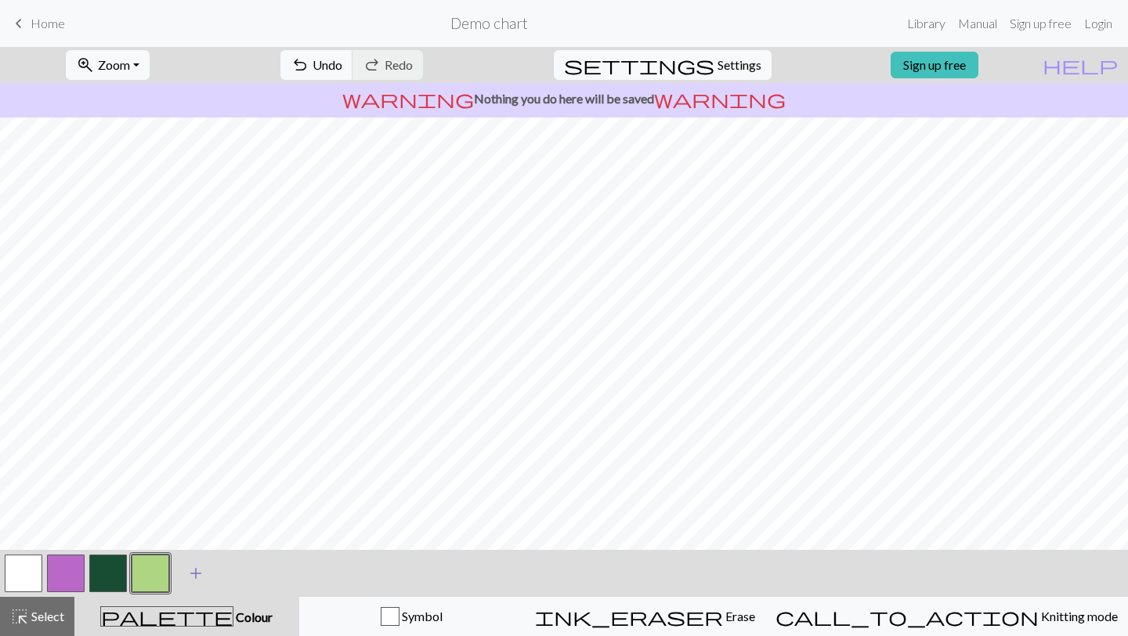
scroll to position [2141, 1022]
click at [28, 567] on button "button" at bounding box center [24, 574] width 38 height 38
click at [152, 575] on button "button" at bounding box center [151, 574] width 38 height 38
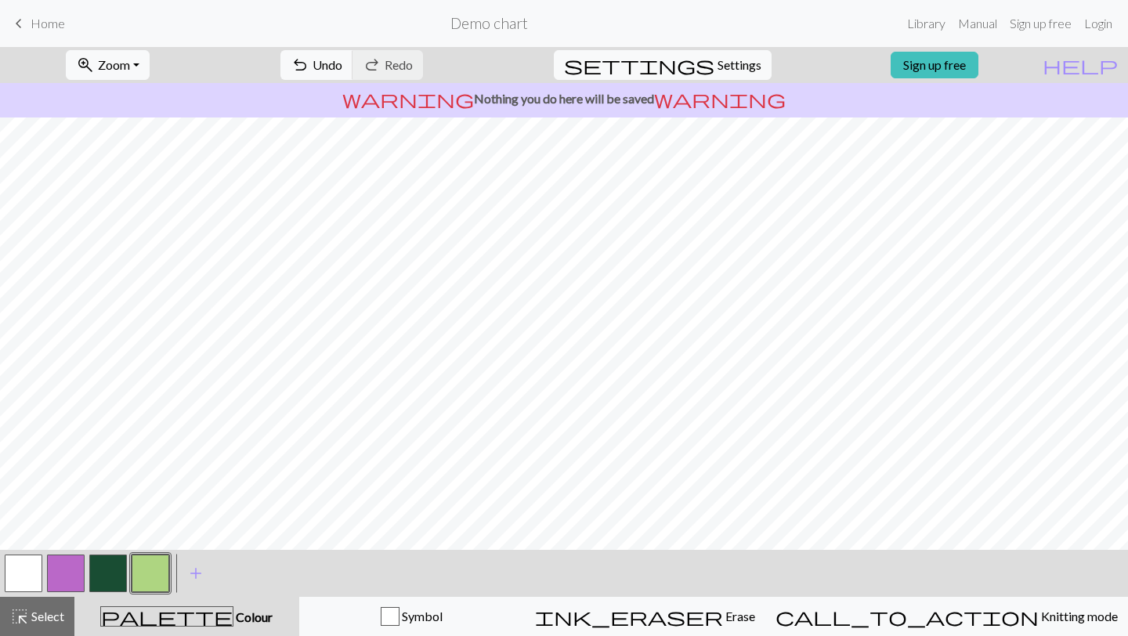
click at [32, 567] on button "button" at bounding box center [24, 574] width 38 height 38
click at [139, 583] on button "button" at bounding box center [151, 574] width 38 height 38
click at [29, 572] on button "button" at bounding box center [24, 574] width 38 height 38
click at [112, 569] on button "button" at bounding box center [108, 574] width 38 height 38
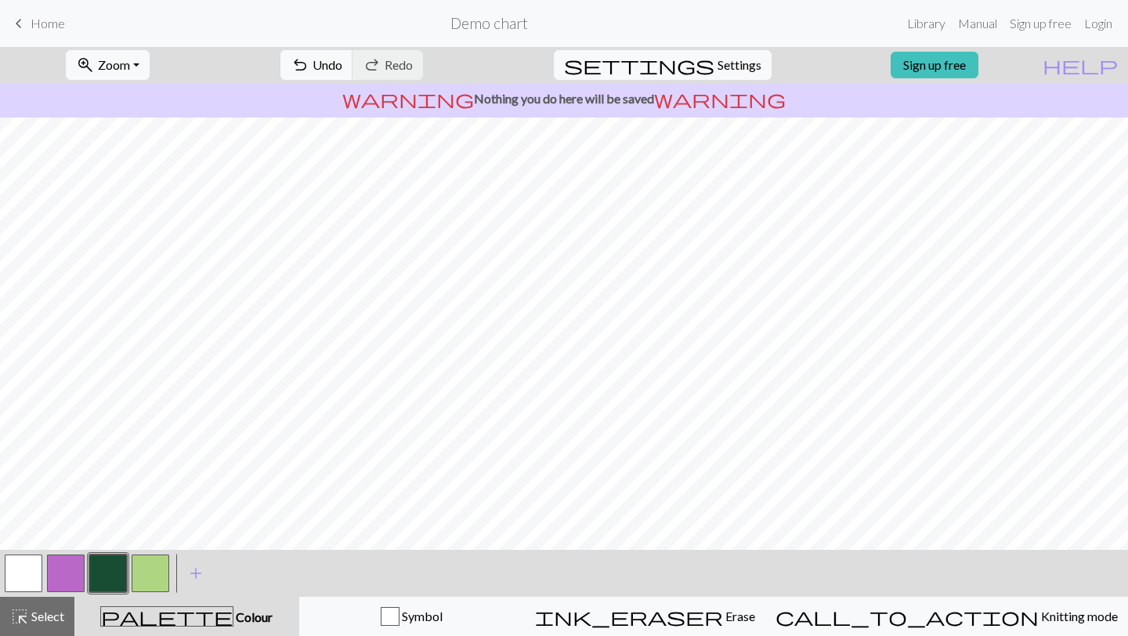
click at [31, 570] on button "button" at bounding box center [24, 574] width 38 height 38
click at [150, 577] on button "button" at bounding box center [151, 574] width 38 height 38
click at [27, 571] on button "button" at bounding box center [24, 574] width 38 height 38
click at [156, 572] on button "button" at bounding box center [151, 574] width 38 height 38
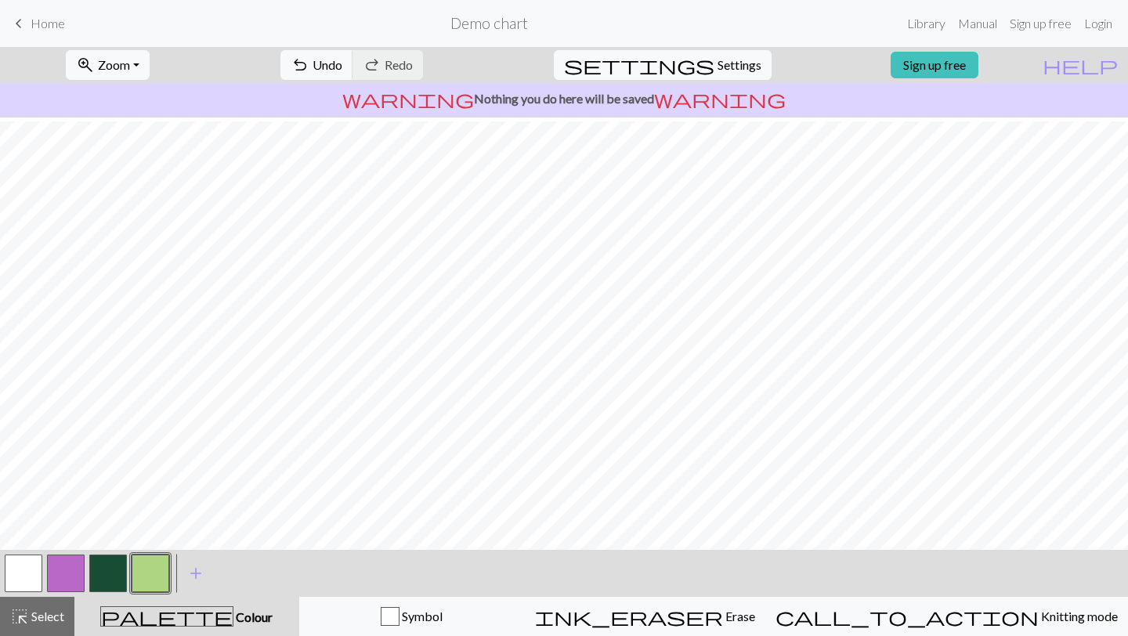
scroll to position [2162, 1042]
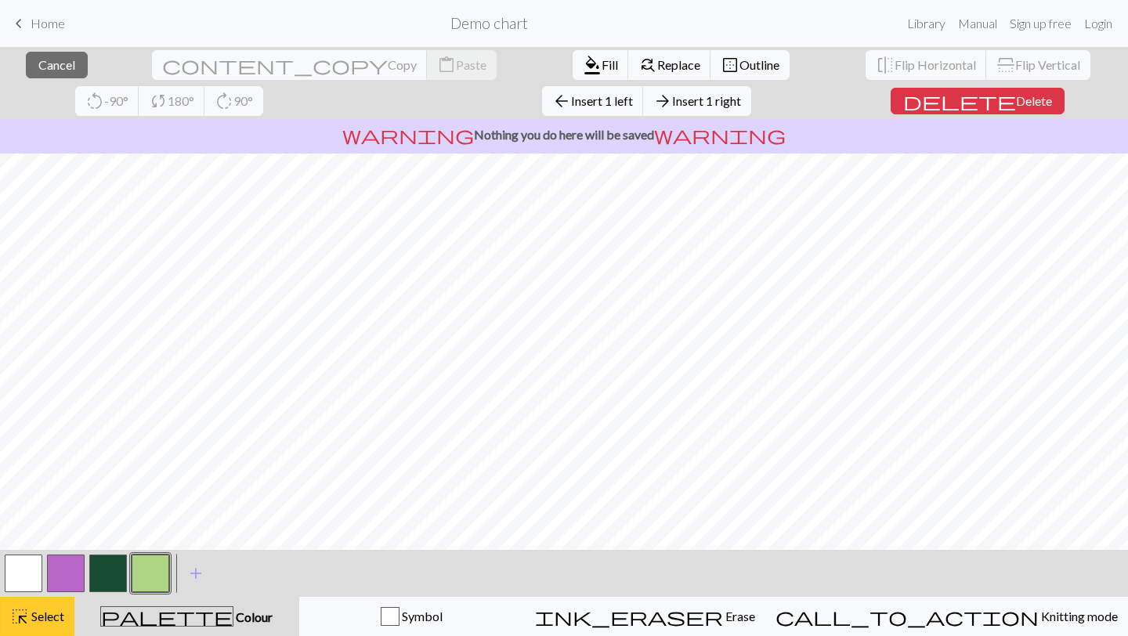
click at [60, 620] on span "Select" at bounding box center [46, 616] width 35 height 15
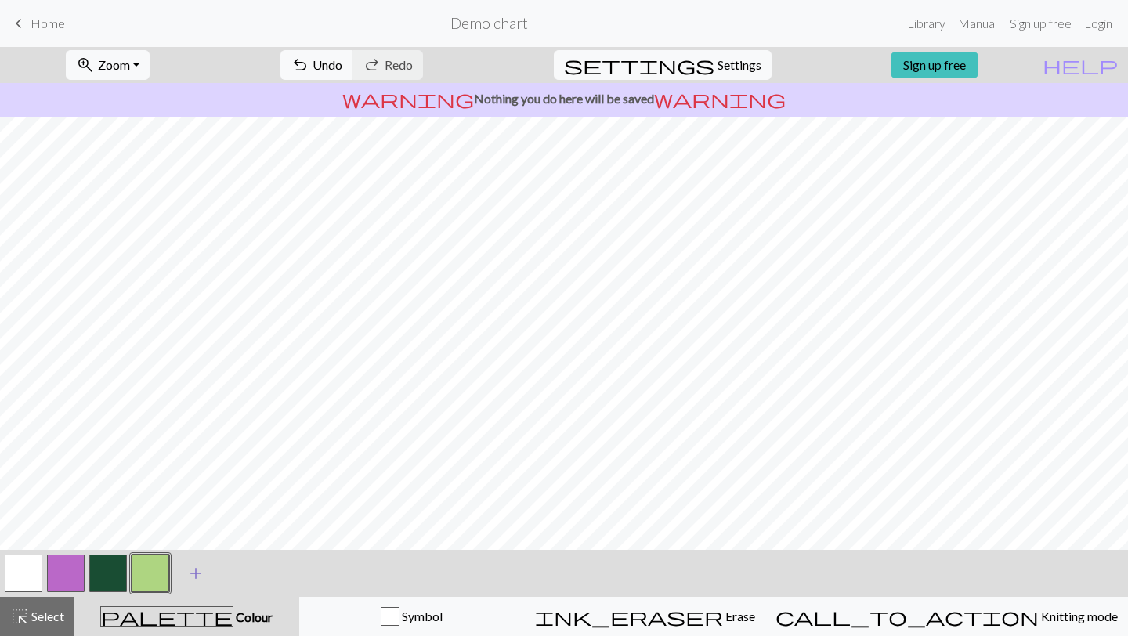
scroll to position [2772, 1042]
click at [112, 577] on button "button" at bounding box center [108, 574] width 38 height 38
click at [157, 567] on button "button" at bounding box center [151, 574] width 38 height 38
click at [112, 570] on button "button" at bounding box center [108, 574] width 38 height 38
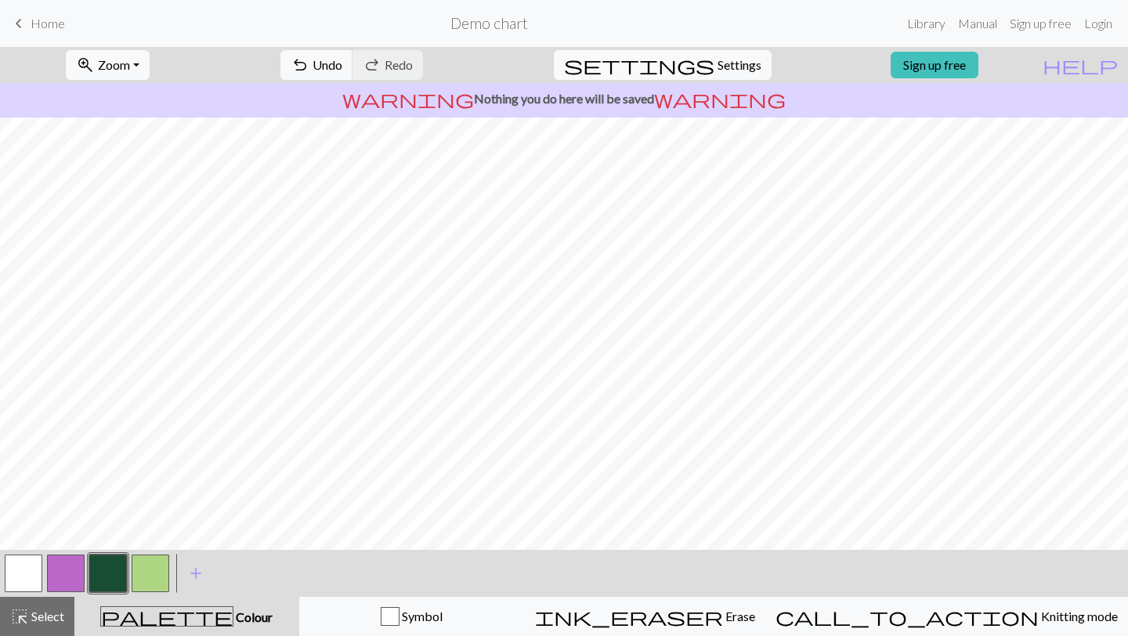
click at [34, 557] on button "button" at bounding box center [24, 574] width 38 height 38
click at [112, 578] on button "button" at bounding box center [108, 574] width 38 height 38
click at [19, 580] on button "button" at bounding box center [24, 574] width 38 height 38
click at [114, 563] on button "button" at bounding box center [108, 574] width 38 height 38
click at [25, 575] on button "button" at bounding box center [24, 574] width 38 height 38
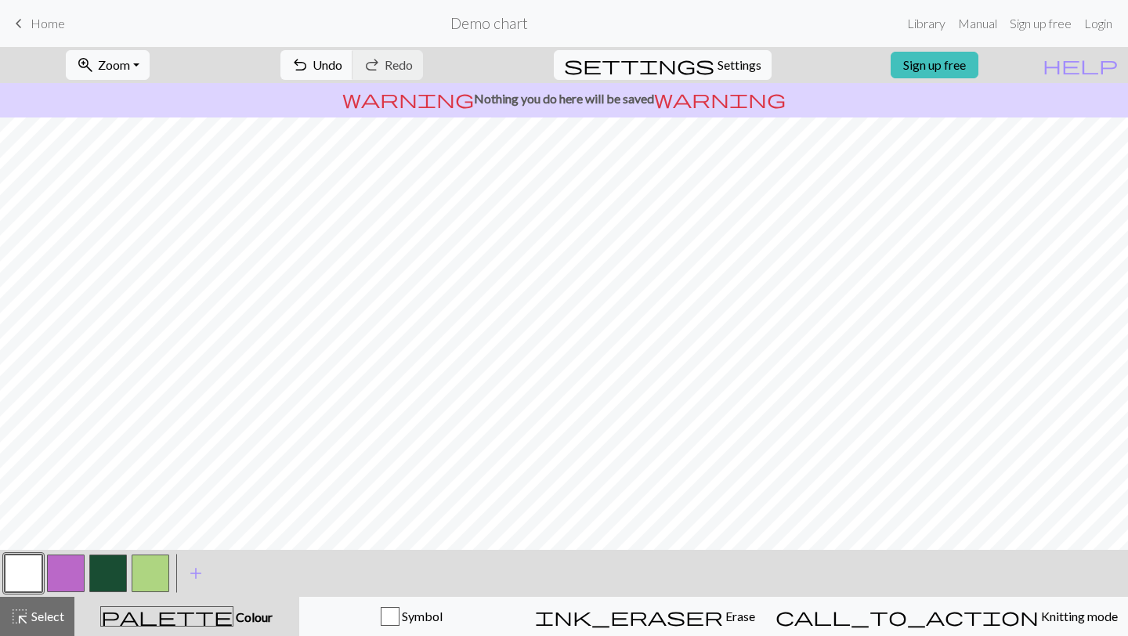
click at [113, 566] on button "button" at bounding box center [108, 574] width 38 height 38
click at [24, 580] on button "button" at bounding box center [24, 574] width 38 height 38
click at [105, 577] on button "button" at bounding box center [108, 574] width 38 height 38
click at [148, 566] on button "button" at bounding box center [151, 574] width 38 height 38
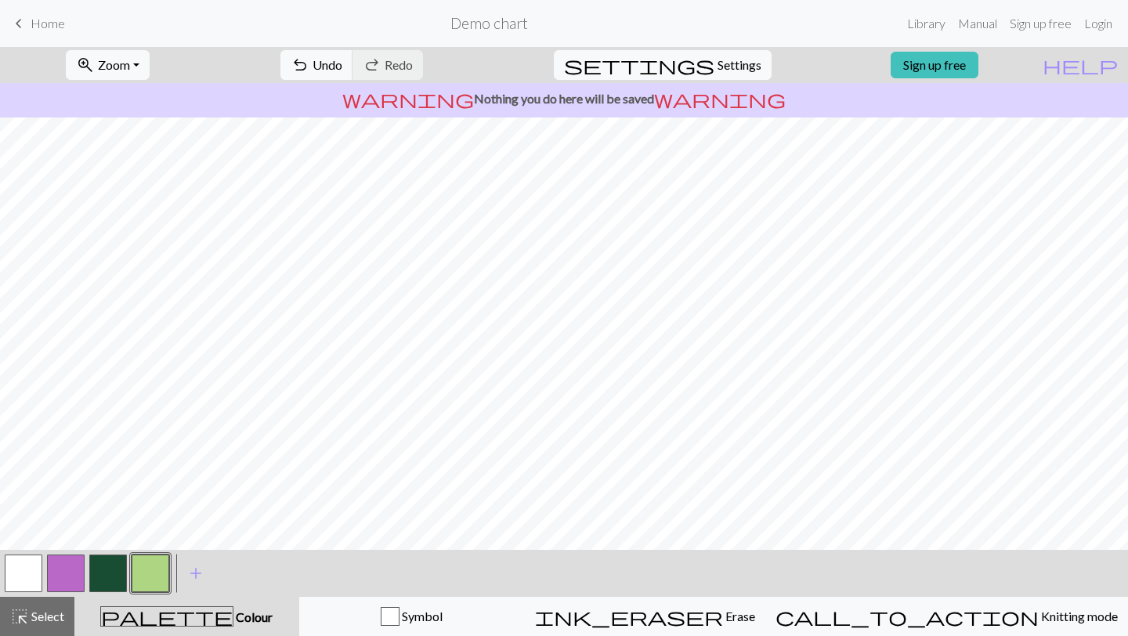
click at [103, 566] on button "button" at bounding box center [108, 574] width 38 height 38
click at [19, 574] on button "button" at bounding box center [24, 574] width 38 height 38
click at [107, 572] on button "button" at bounding box center [108, 574] width 38 height 38
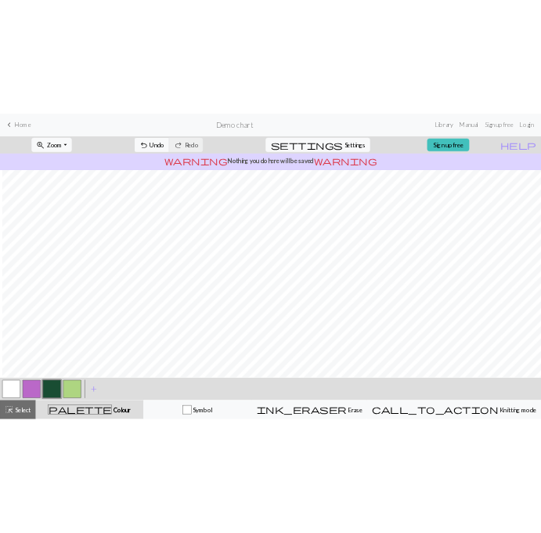
scroll to position [48, 262]
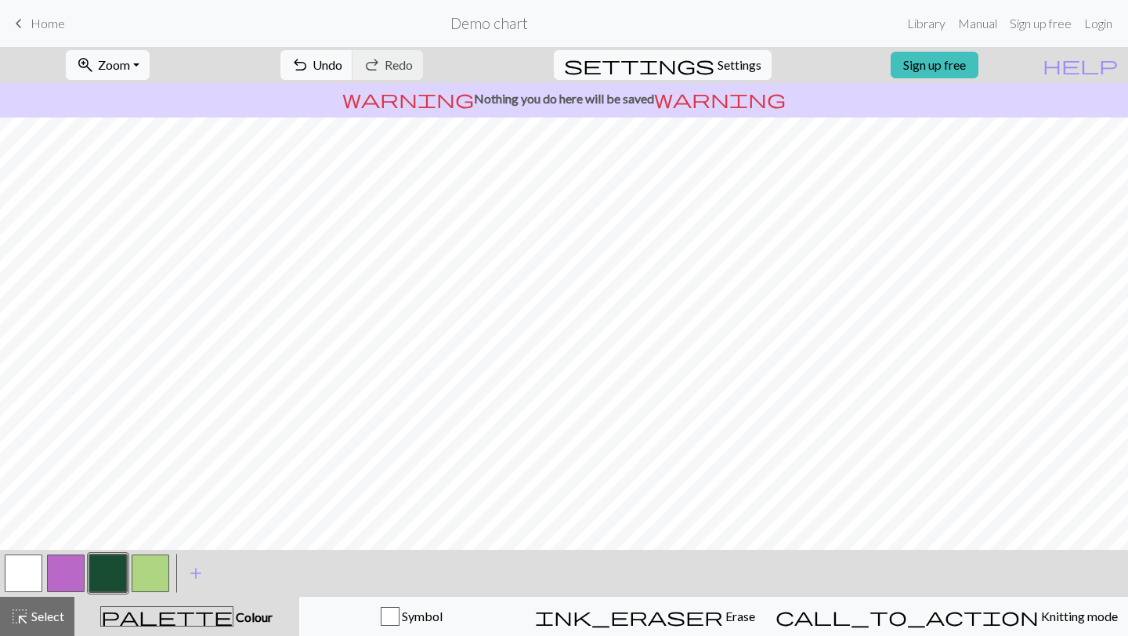
click at [31, 572] on button "button" at bounding box center [24, 574] width 38 height 38
click at [105, 563] on button "button" at bounding box center [108, 574] width 38 height 38
click at [12, 573] on button "button" at bounding box center [24, 574] width 38 height 38
click at [151, 574] on button "button" at bounding box center [151, 574] width 38 height 38
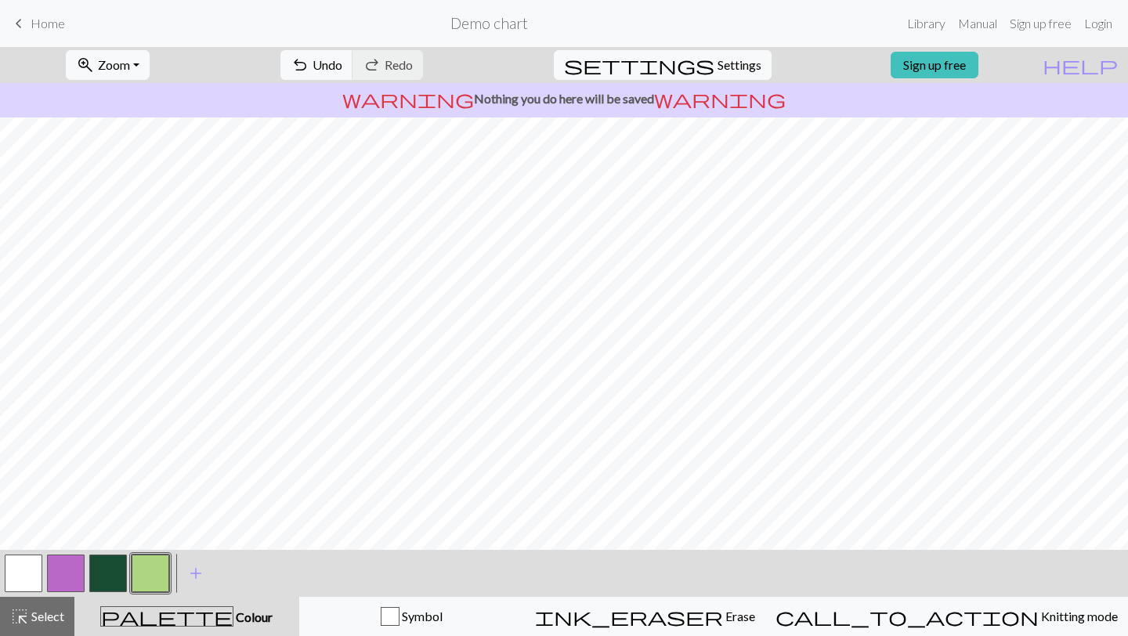
click at [118, 570] on button "button" at bounding box center [108, 574] width 38 height 38
click at [33, 569] on button "button" at bounding box center [24, 574] width 38 height 38
click at [106, 563] on button "button" at bounding box center [108, 574] width 38 height 38
click at [15, 566] on button "button" at bounding box center [24, 574] width 38 height 38
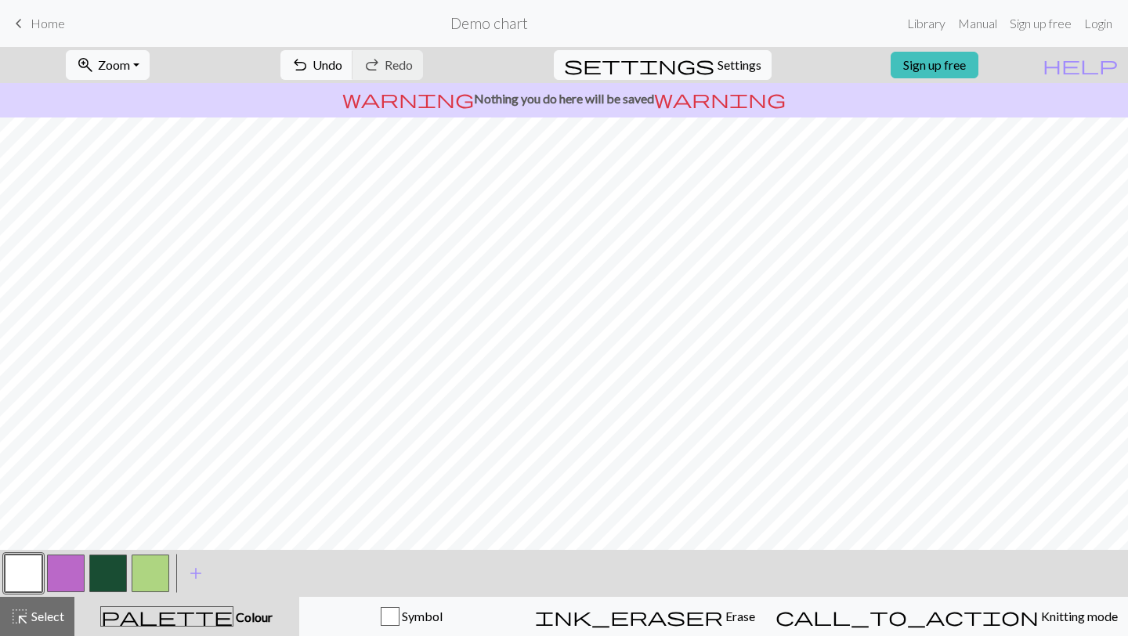
click at [109, 570] on button "button" at bounding box center [108, 574] width 38 height 38
click at [17, 570] on button "button" at bounding box center [24, 574] width 38 height 38
click at [110, 574] on button "button" at bounding box center [108, 574] width 38 height 38
click at [24, 577] on button "button" at bounding box center [24, 574] width 38 height 38
click at [110, 589] on button "button" at bounding box center [108, 574] width 38 height 38
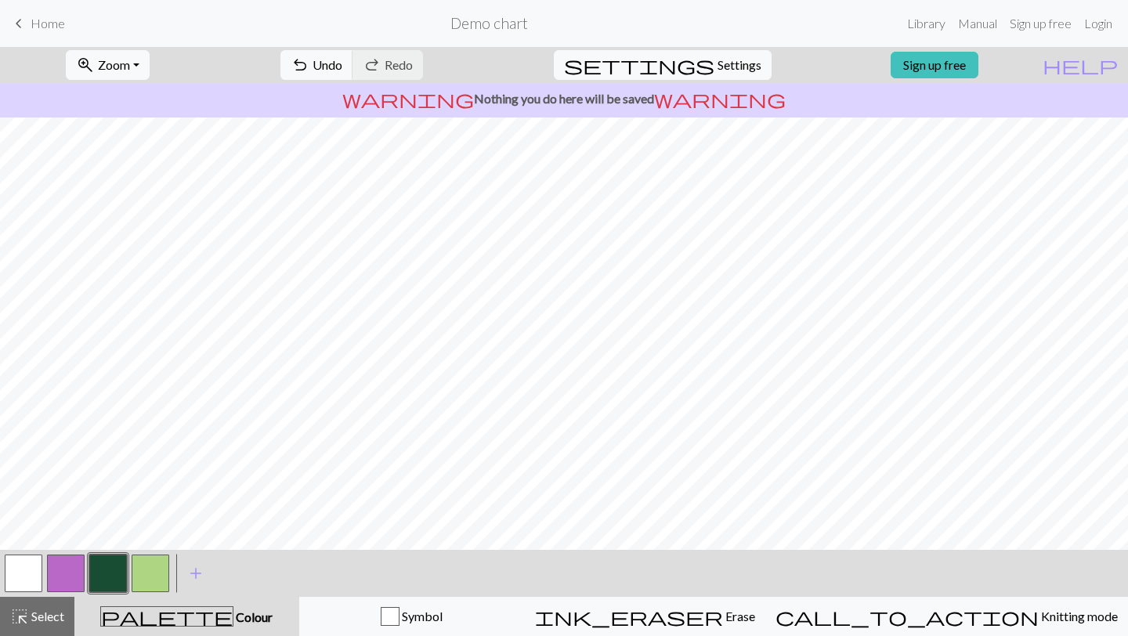
click at [27, 563] on button "button" at bounding box center [24, 574] width 38 height 38
click at [108, 569] on button "button" at bounding box center [108, 574] width 38 height 38
click at [28, 568] on button "button" at bounding box center [24, 574] width 38 height 38
click at [113, 566] on button "button" at bounding box center [108, 574] width 38 height 38
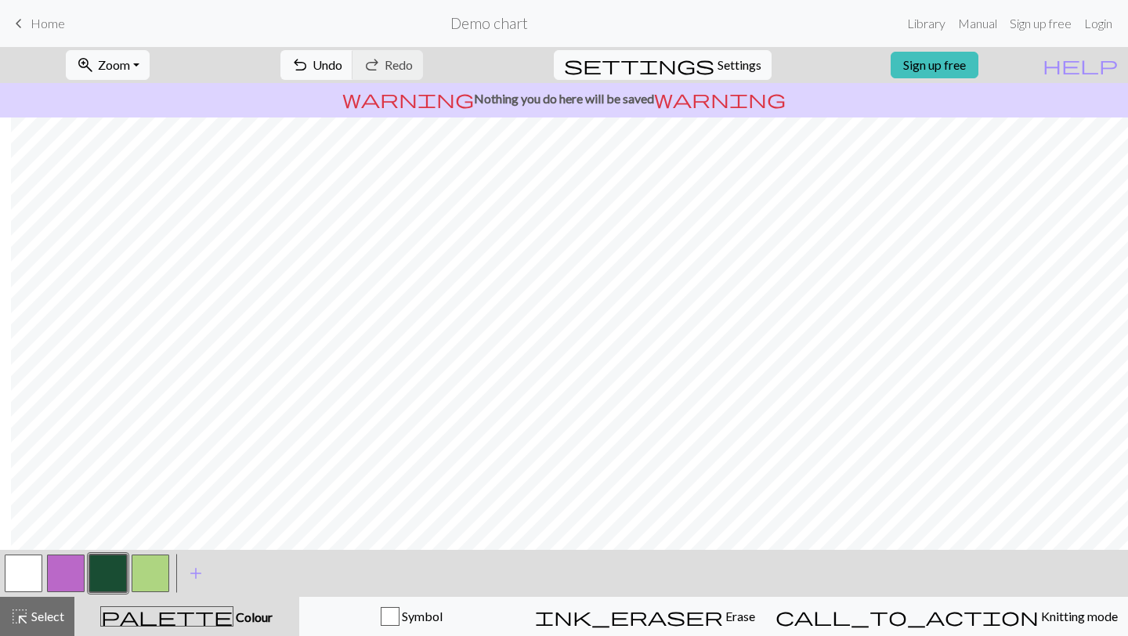
scroll to position [96, 729]
click at [26, 584] on button "button" at bounding box center [24, 574] width 38 height 38
click at [114, 558] on button "button" at bounding box center [108, 574] width 38 height 38
click at [19, 571] on button "button" at bounding box center [24, 574] width 38 height 38
click at [103, 574] on button "button" at bounding box center [108, 574] width 38 height 38
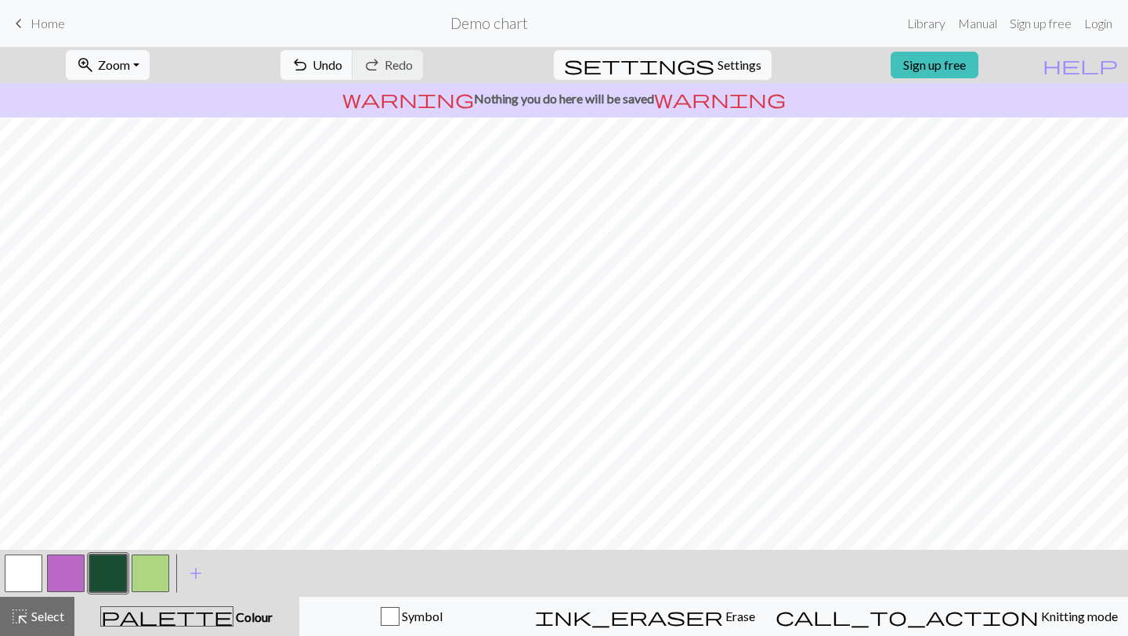
click at [19, 564] on button "button" at bounding box center [24, 574] width 38 height 38
click at [96, 573] on button "button" at bounding box center [108, 574] width 38 height 38
click at [19, 572] on button "button" at bounding box center [24, 574] width 38 height 38
click at [117, 562] on button "button" at bounding box center [108, 574] width 38 height 38
click at [16, 581] on button "button" at bounding box center [24, 574] width 38 height 38
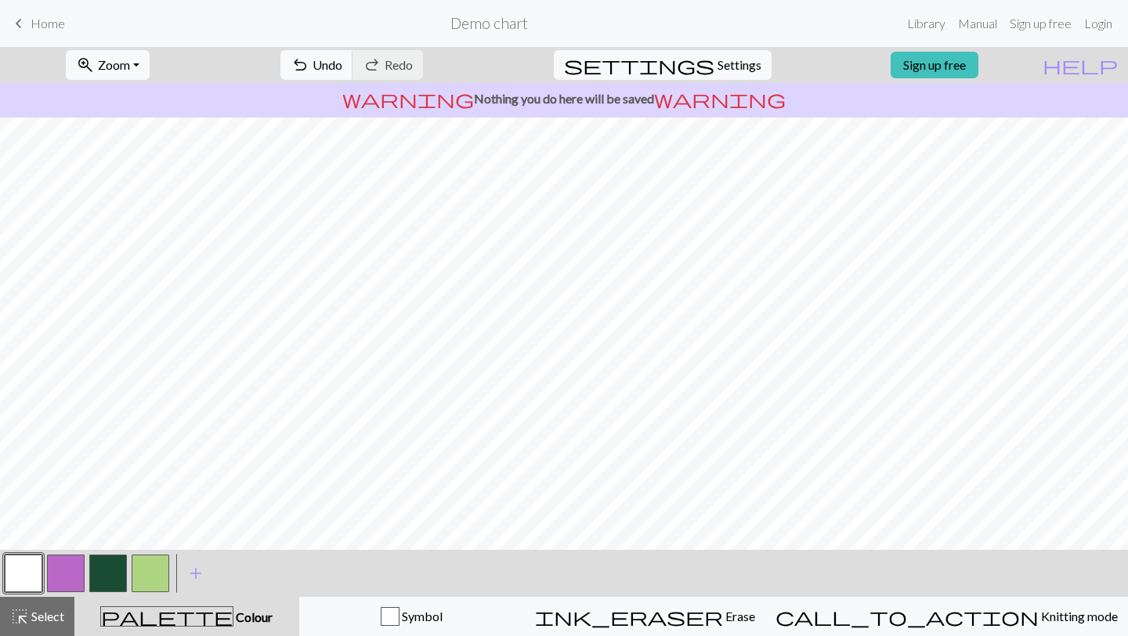
click at [110, 569] on button "button" at bounding box center [108, 574] width 38 height 38
click at [22, 566] on button "button" at bounding box center [24, 574] width 38 height 38
click at [95, 574] on button "button" at bounding box center [108, 574] width 38 height 38
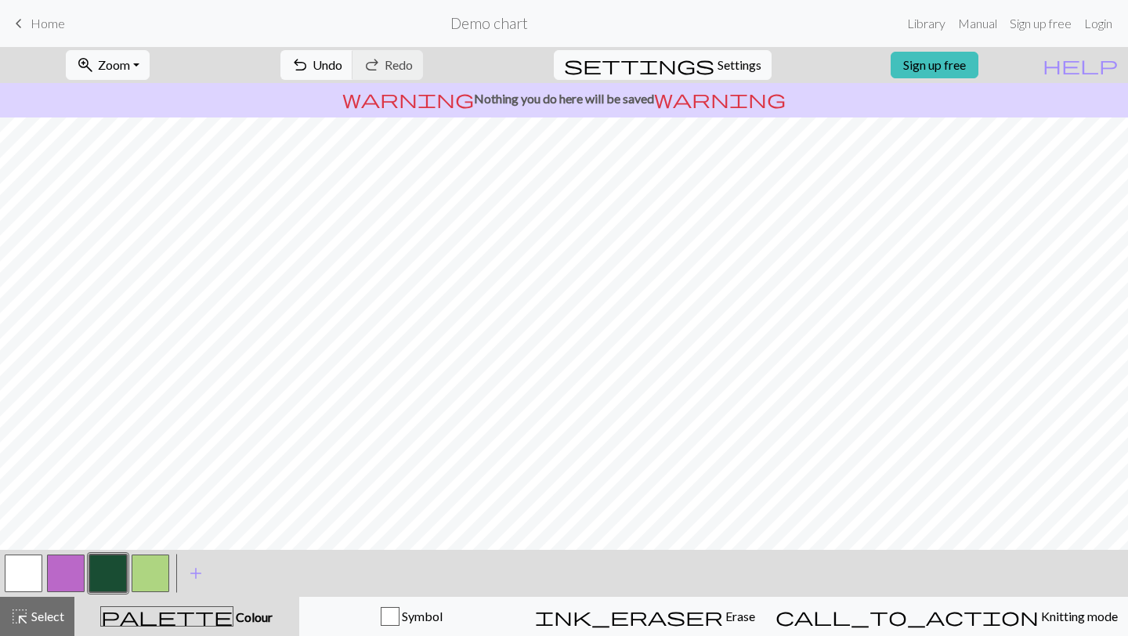
click at [13, 571] on button "button" at bounding box center [24, 574] width 38 height 38
click at [110, 570] on button "button" at bounding box center [108, 574] width 38 height 38
click at [14, 577] on button "button" at bounding box center [24, 574] width 38 height 38
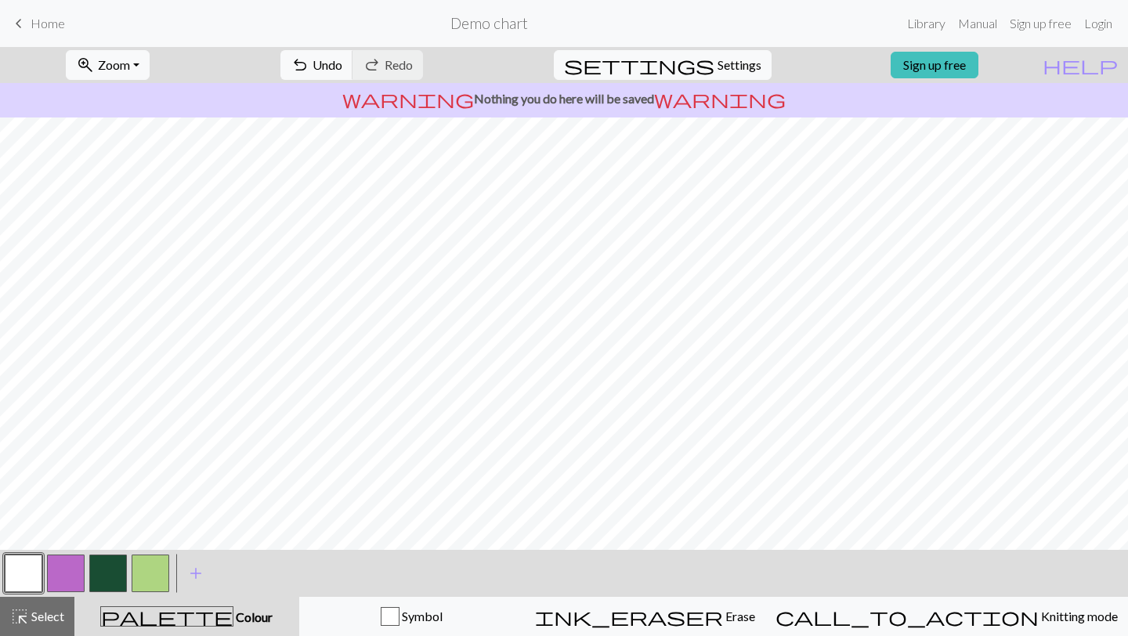
click at [110, 566] on button "button" at bounding box center [108, 574] width 38 height 38
click at [108, 572] on button "button" at bounding box center [108, 574] width 38 height 38
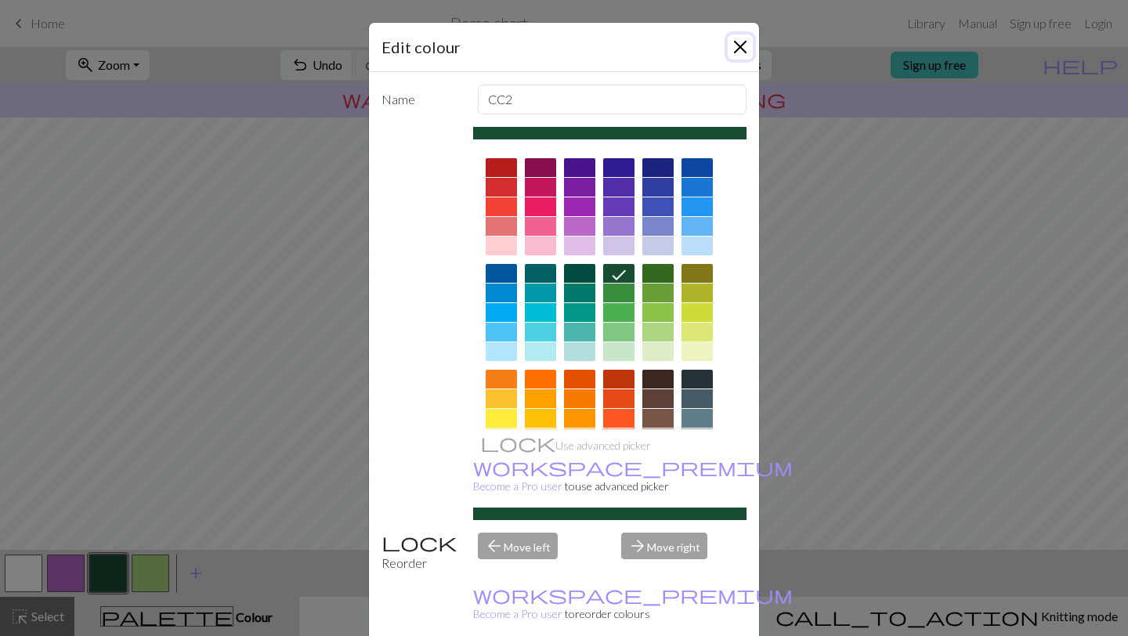
click at [737, 49] on button "Close" at bounding box center [740, 46] width 25 height 25
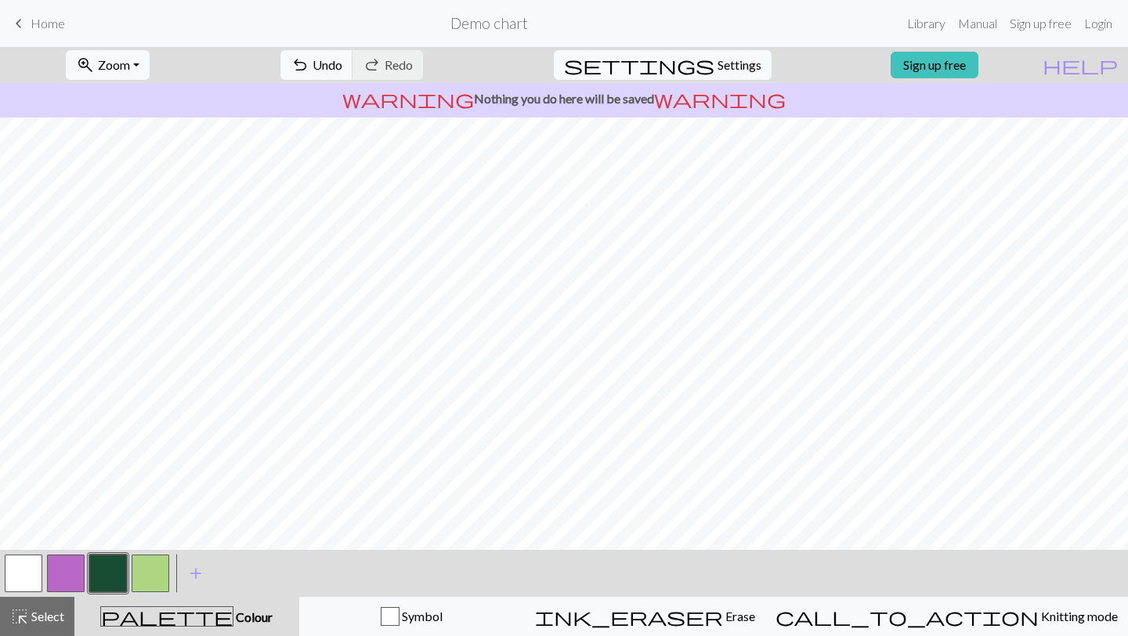
scroll to position [96, 132]
click at [9, 576] on button "button" at bounding box center [24, 574] width 38 height 38
click at [108, 581] on button "button" at bounding box center [108, 574] width 38 height 38
click at [38, 572] on button "button" at bounding box center [24, 574] width 38 height 38
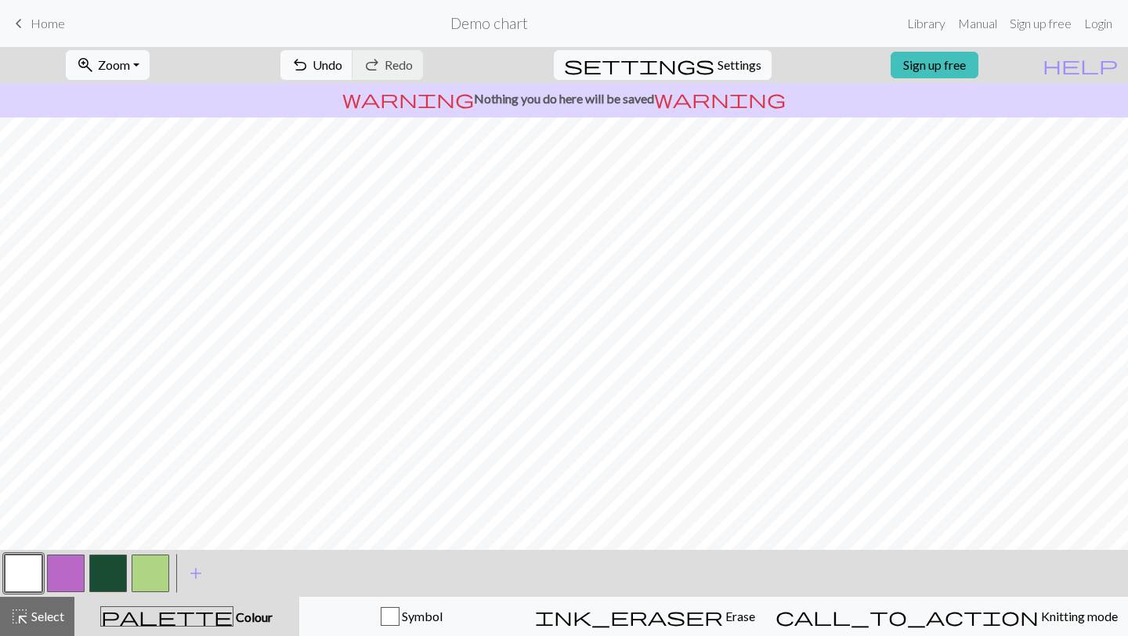
click at [108, 574] on button "button" at bounding box center [108, 574] width 38 height 38
click at [32, 575] on button "button" at bounding box center [24, 574] width 38 height 38
click at [107, 568] on button "button" at bounding box center [108, 574] width 38 height 38
click at [24, 565] on button "button" at bounding box center [24, 574] width 38 height 38
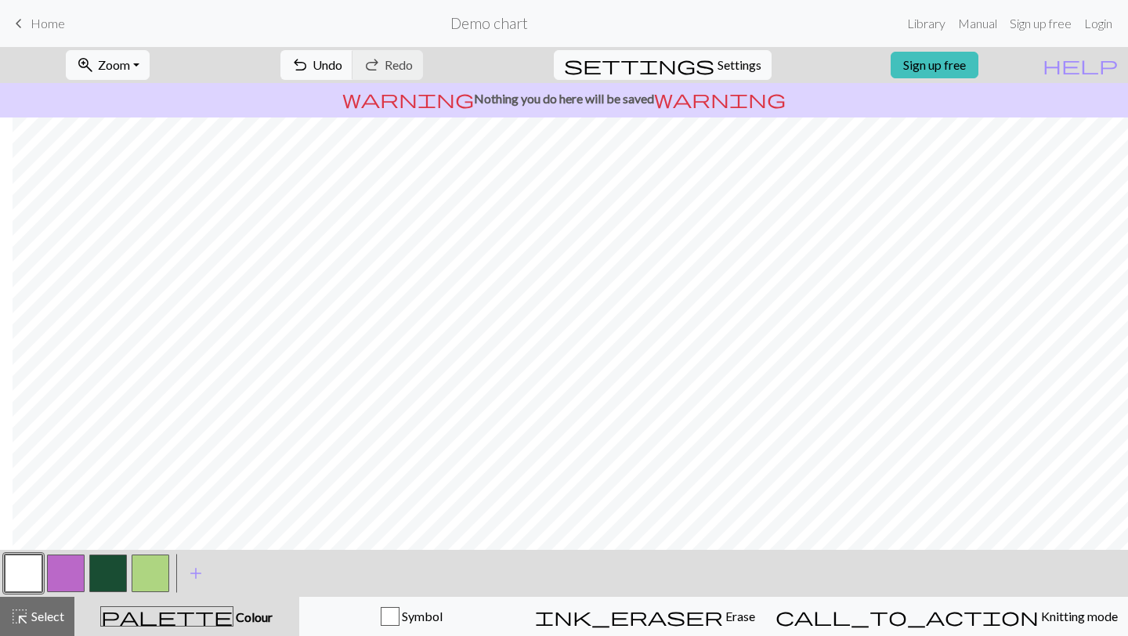
scroll to position [96, 837]
click at [110, 569] on button "button" at bounding box center [108, 574] width 38 height 38
click at [20, 575] on button "button" at bounding box center [24, 574] width 38 height 38
click at [110, 566] on button "button" at bounding box center [108, 574] width 38 height 38
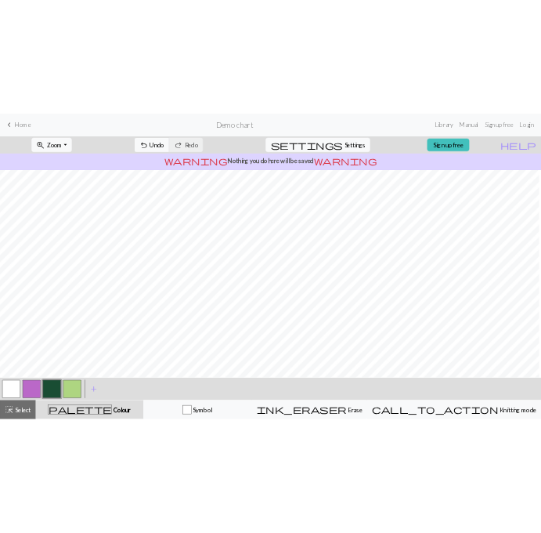
scroll to position [96, 100]
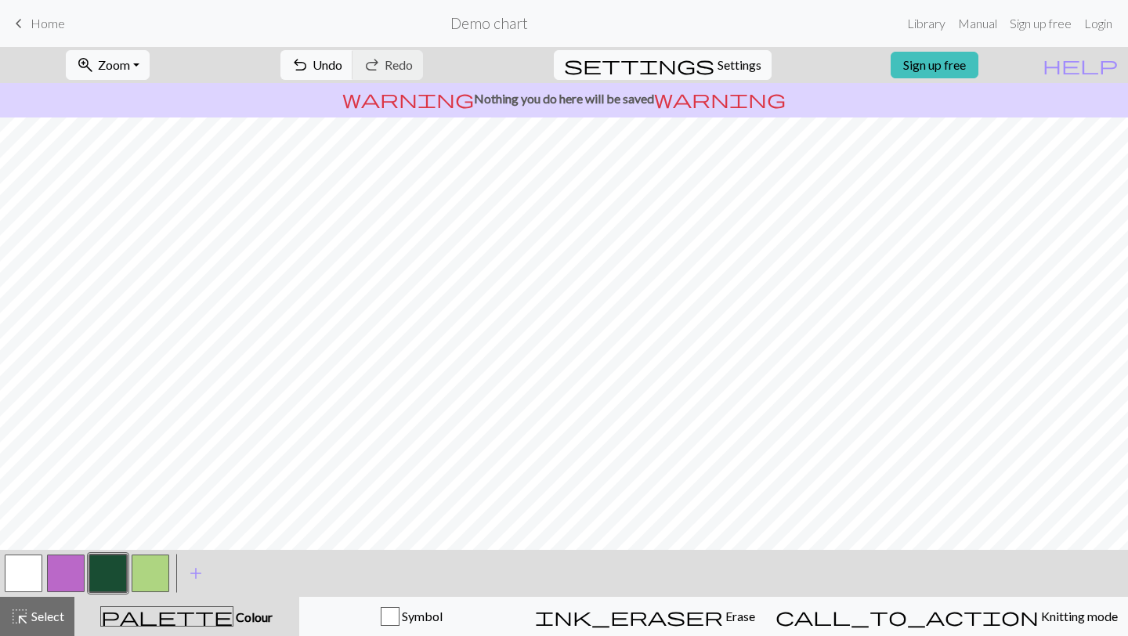
click at [156, 574] on button "button" at bounding box center [151, 574] width 38 height 38
